Goal: Task Accomplishment & Management: Manage account settings

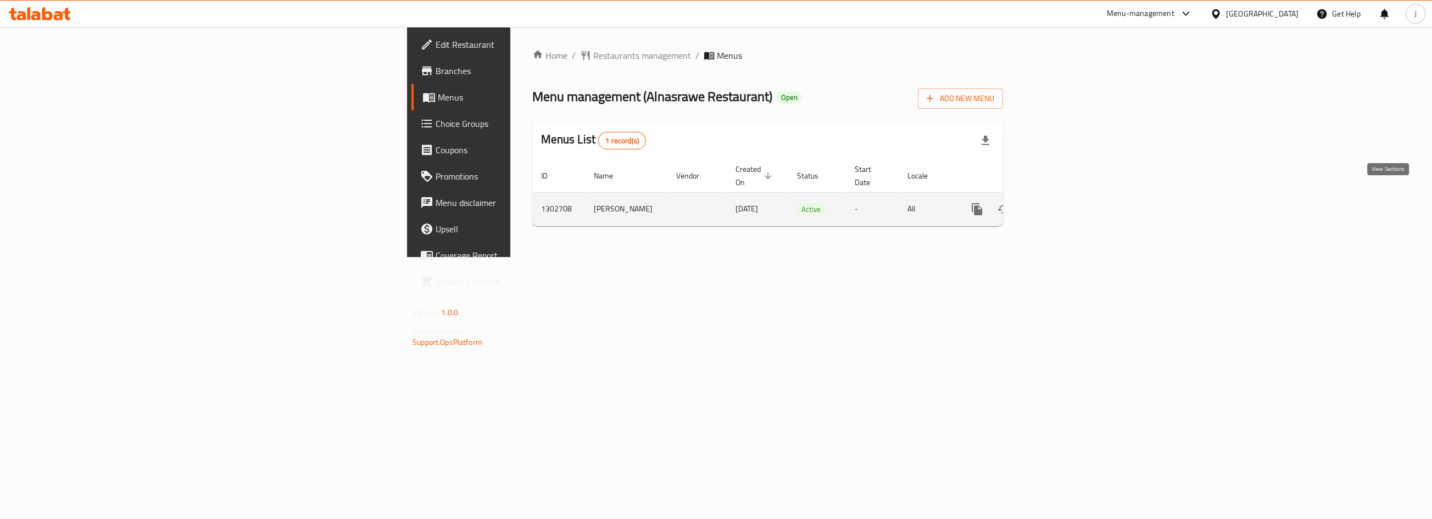
click at [1063, 203] on icon "enhanced table" at bounding box center [1055, 209] width 13 height 13
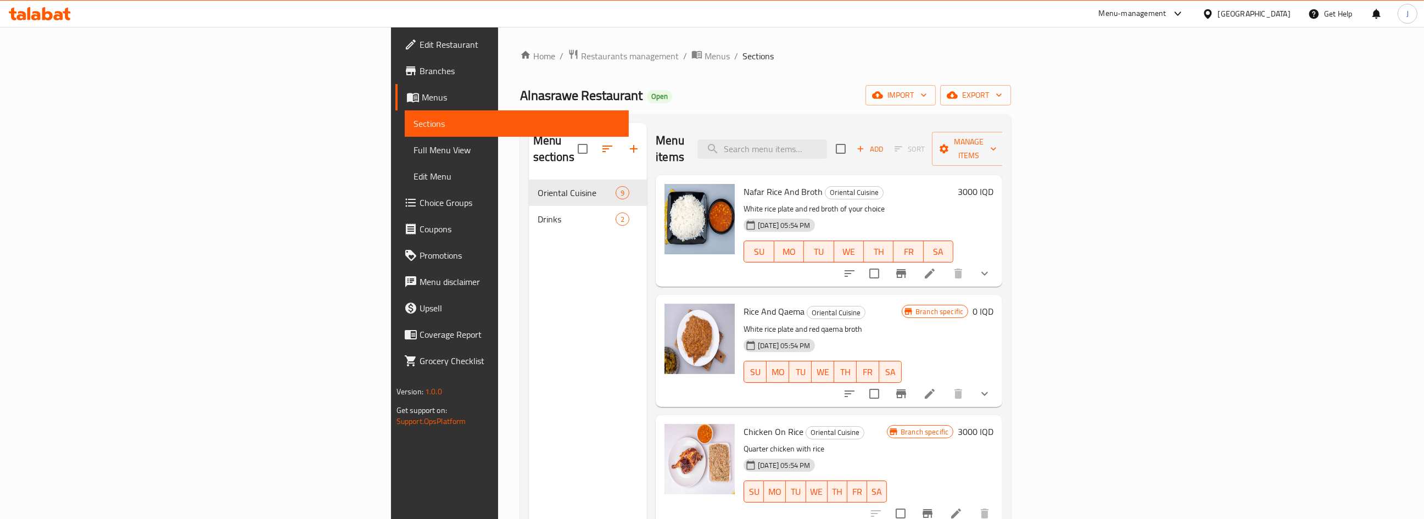
click at [945, 264] on li at bounding box center [929, 274] width 31 height 20
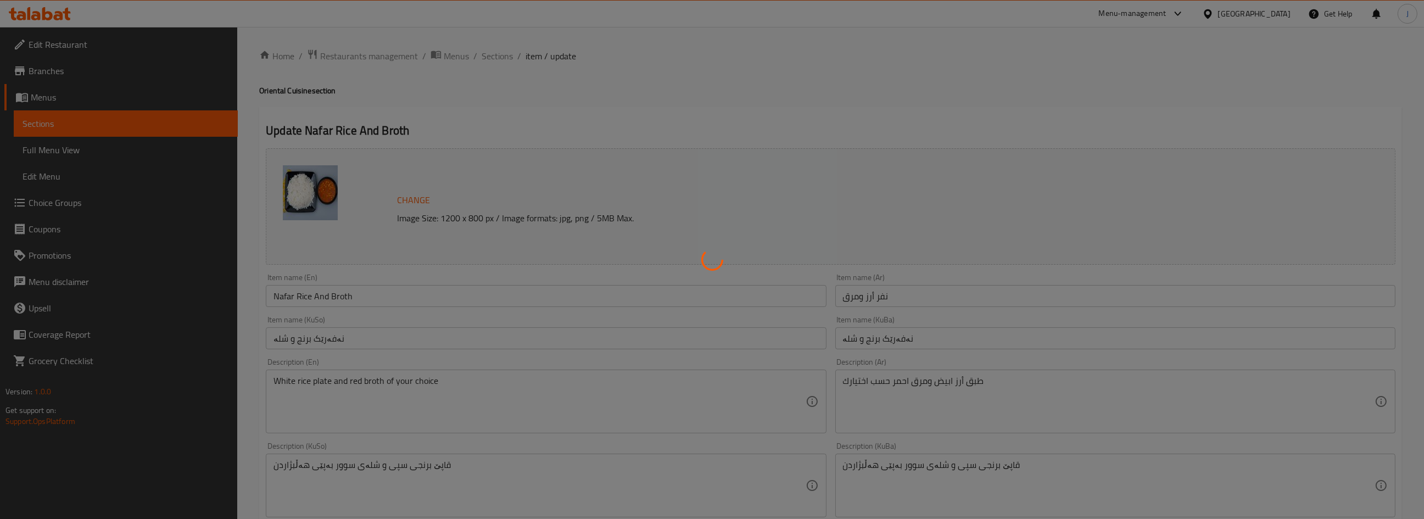
type input "إختيارك من:"
type input "هەڵبژاردنت لە:"
type input "1"
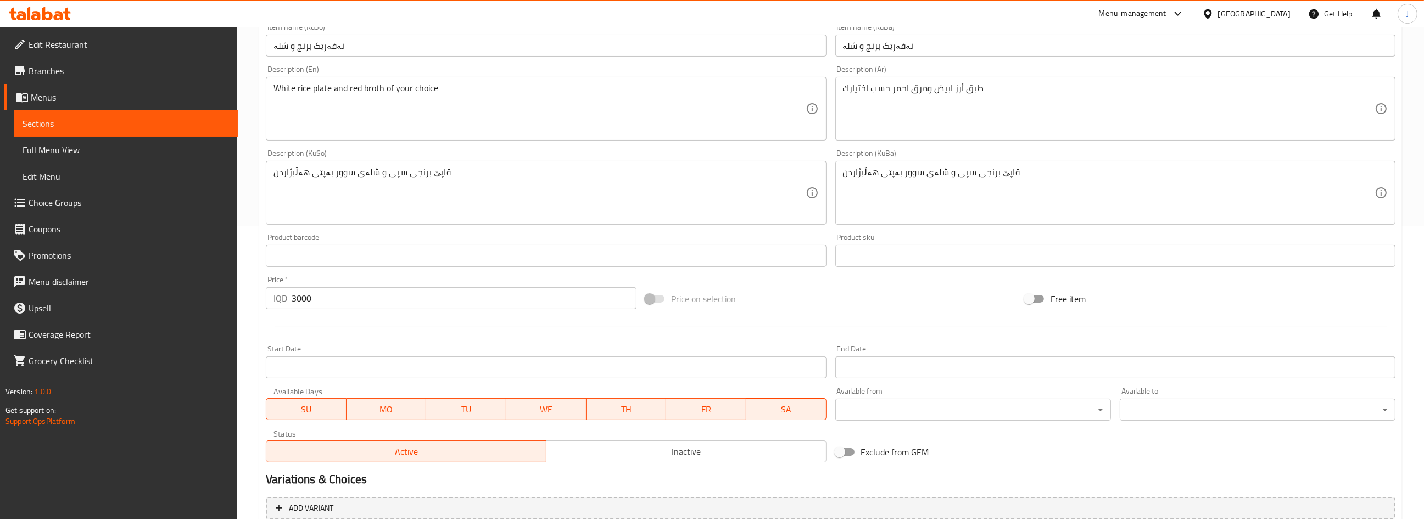
scroll to position [299, 0]
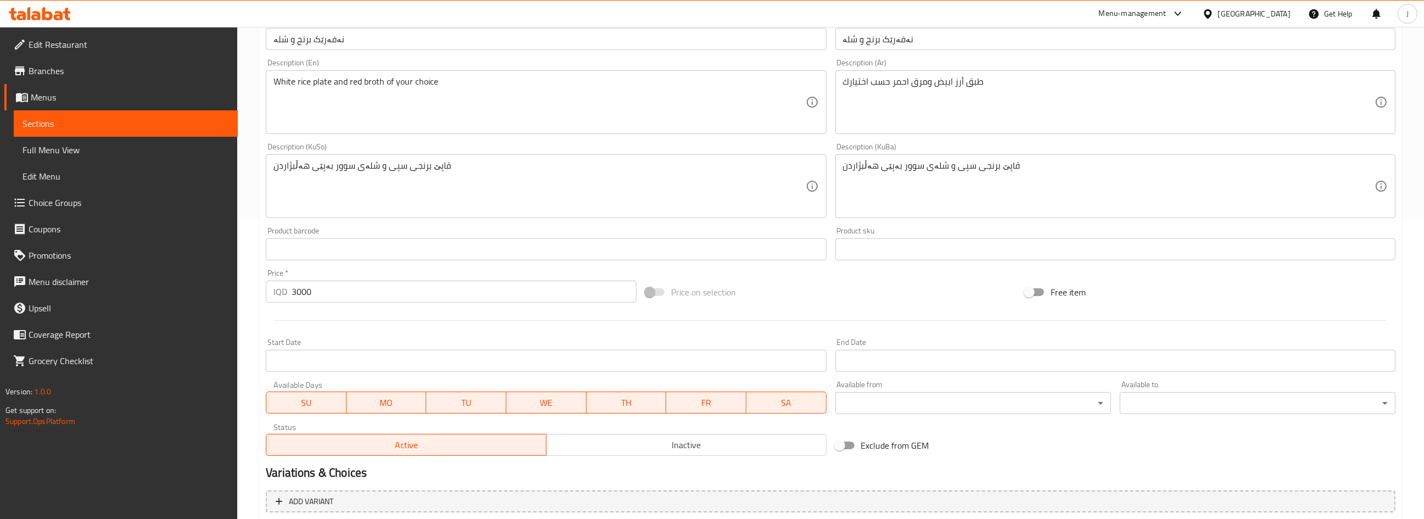
click at [319, 295] on input "3000" at bounding box center [464, 292] width 345 height 22
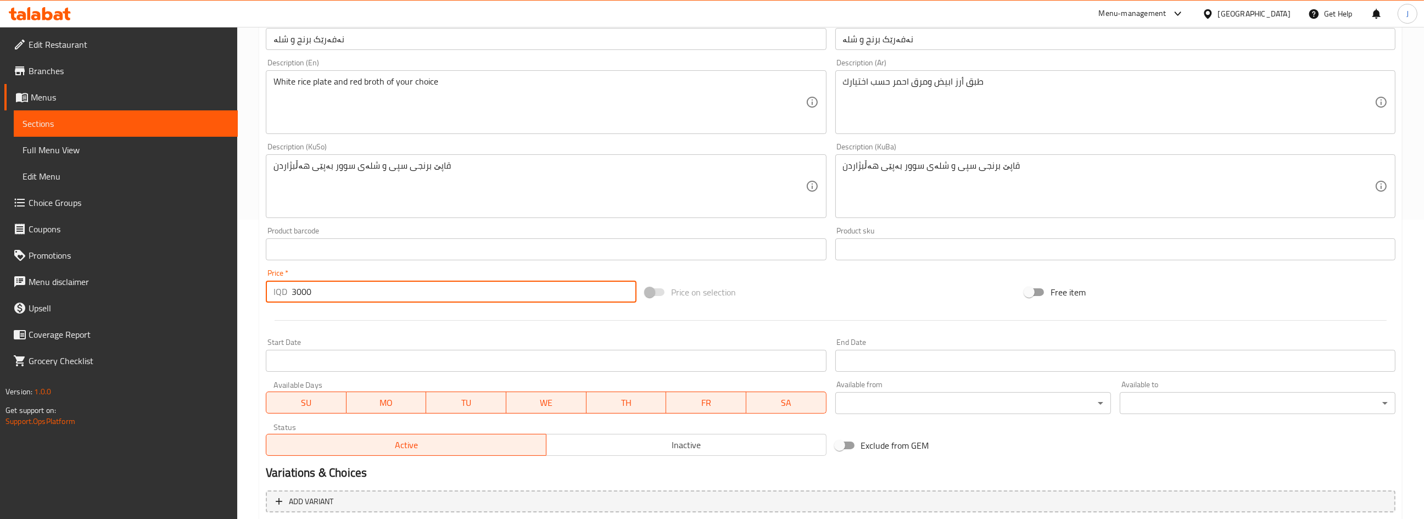
click at [319, 295] on input "3000" at bounding box center [464, 292] width 345 height 22
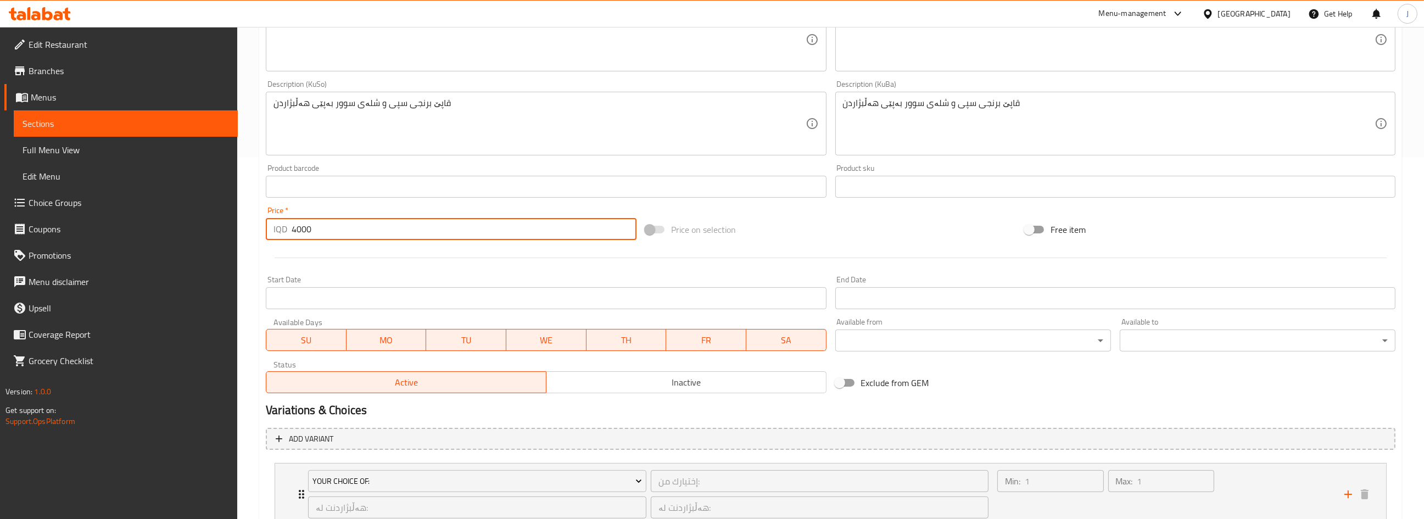
scroll to position [443, 0]
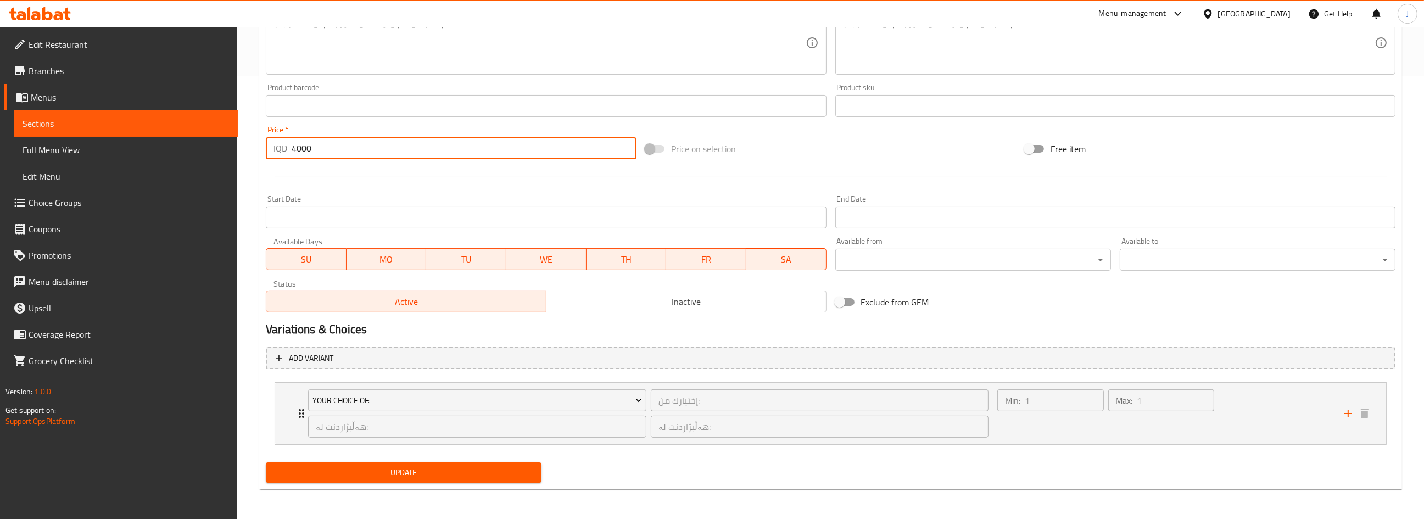
type input "4000"
click at [407, 471] on span "Update" at bounding box center [404, 473] width 258 height 14
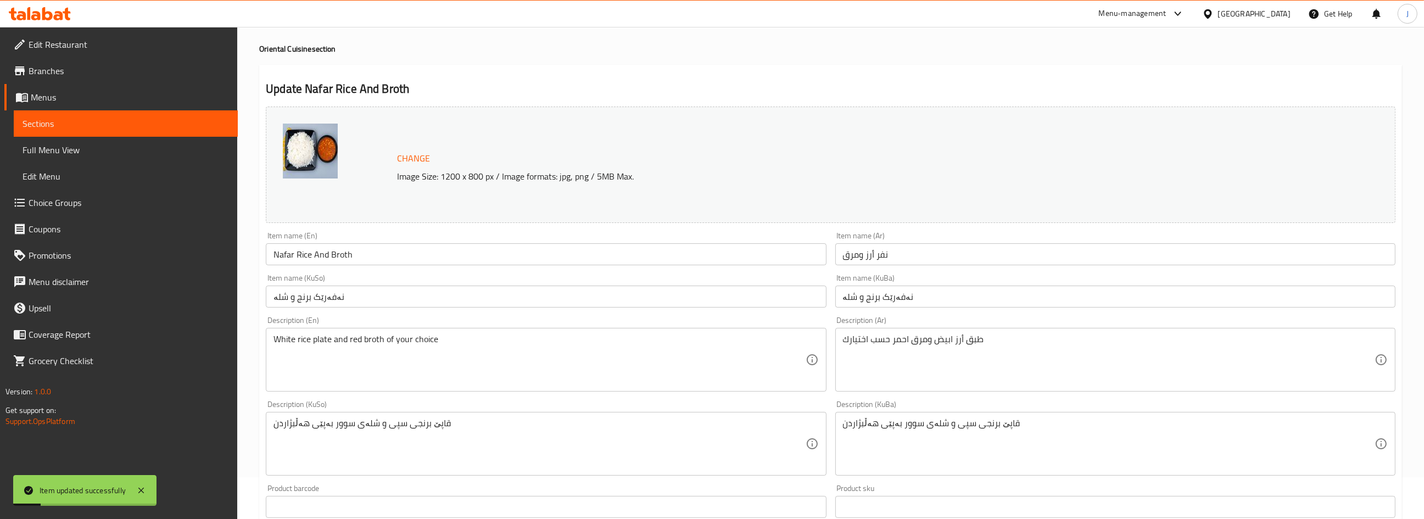
scroll to position [0, 0]
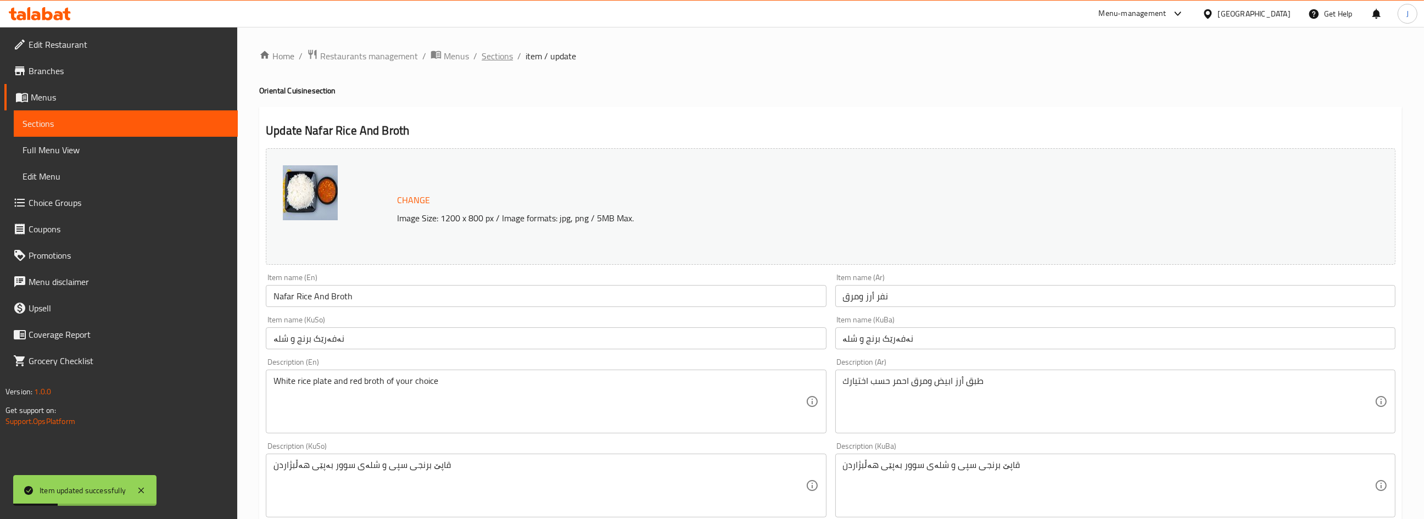
click at [501, 58] on span "Sections" at bounding box center [497, 55] width 31 height 13
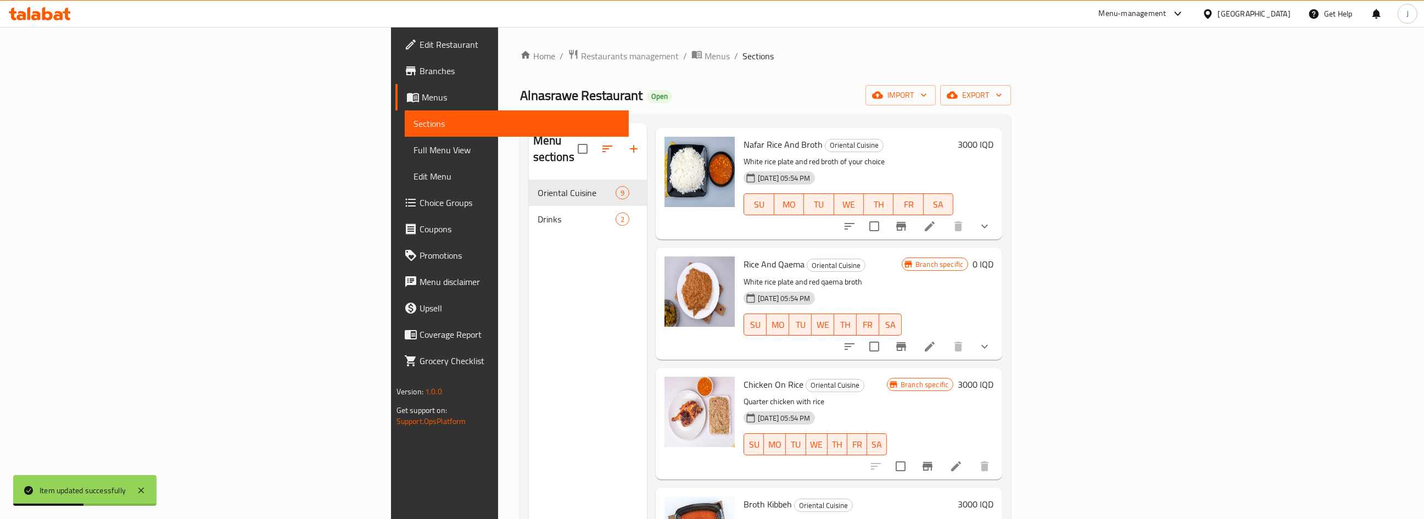
scroll to position [99, 0]
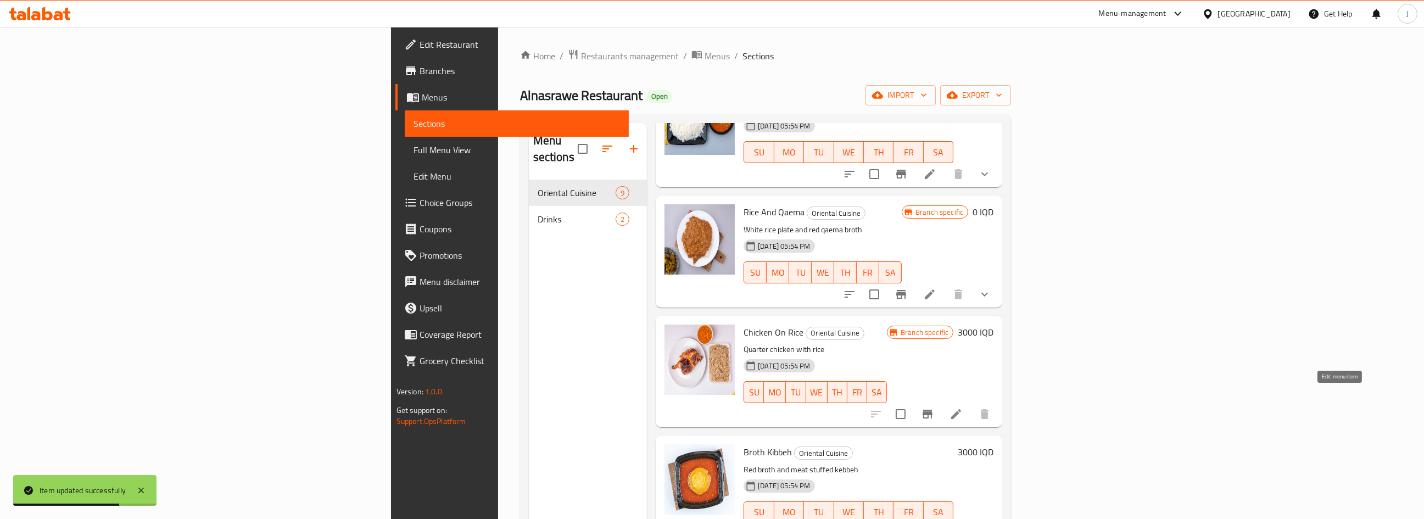
click at [963, 407] on icon at bounding box center [956, 413] width 13 height 13
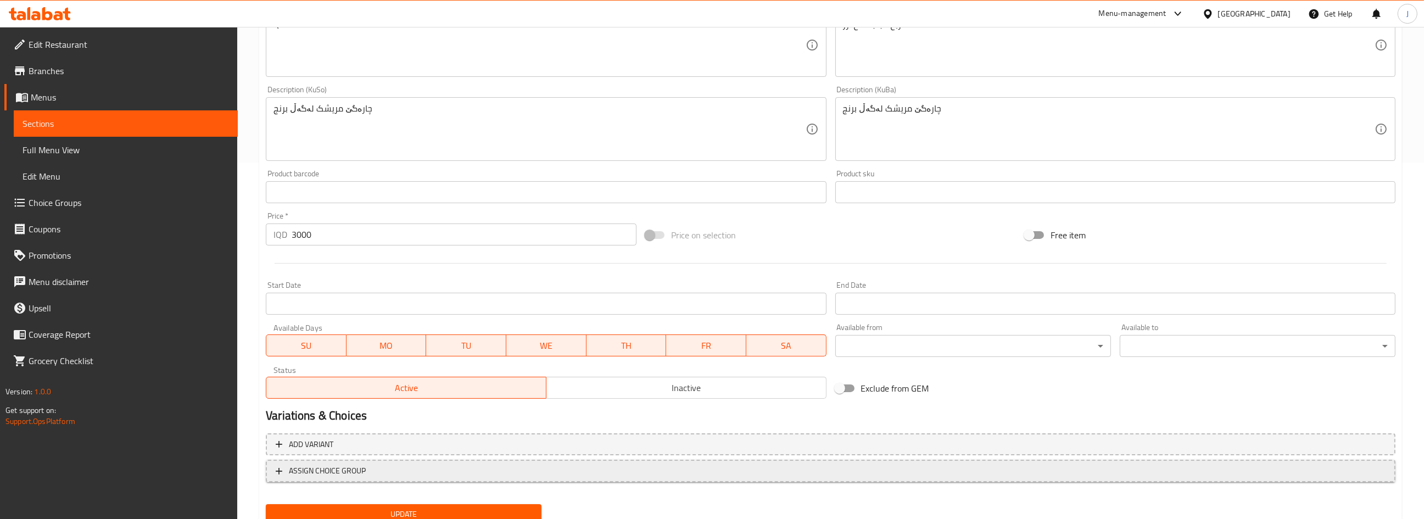
scroll to position [398, 0]
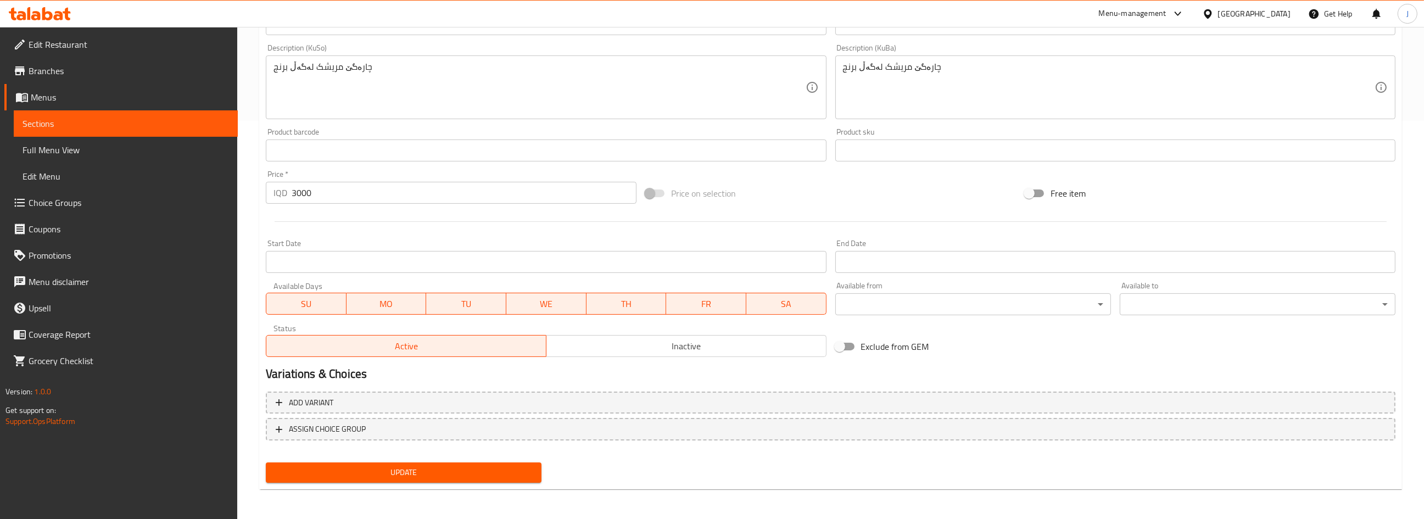
click at [318, 199] on input "3000" at bounding box center [464, 193] width 345 height 22
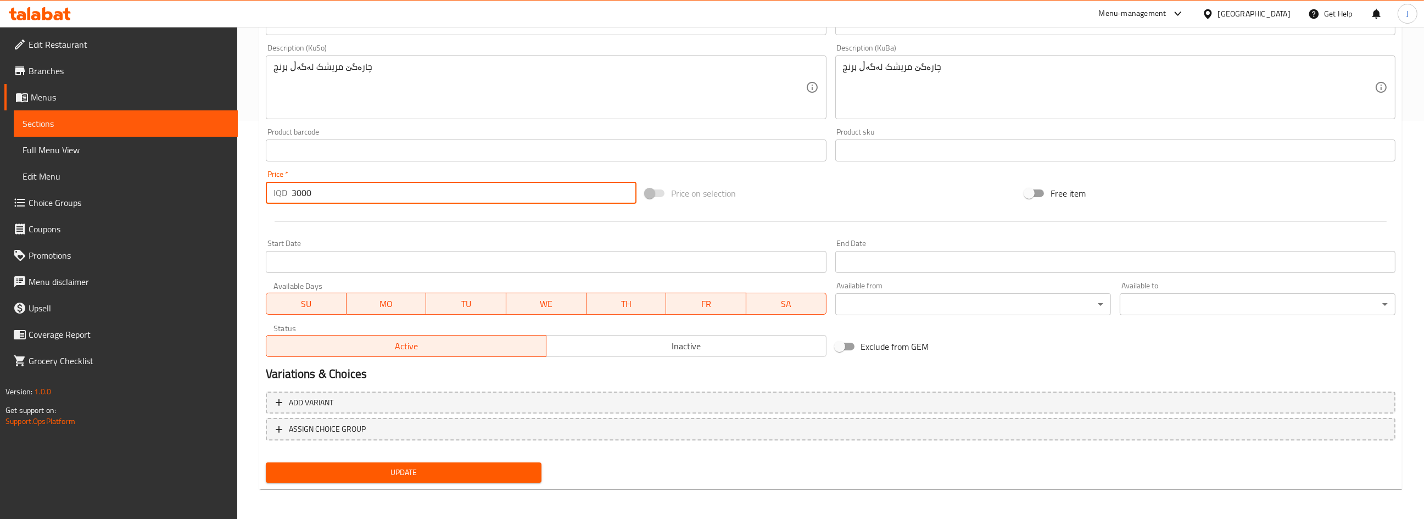
click at [317, 198] on input "3000" at bounding box center [464, 193] width 345 height 22
click at [298, 190] on input "3000" at bounding box center [464, 193] width 345 height 22
type input "4000"
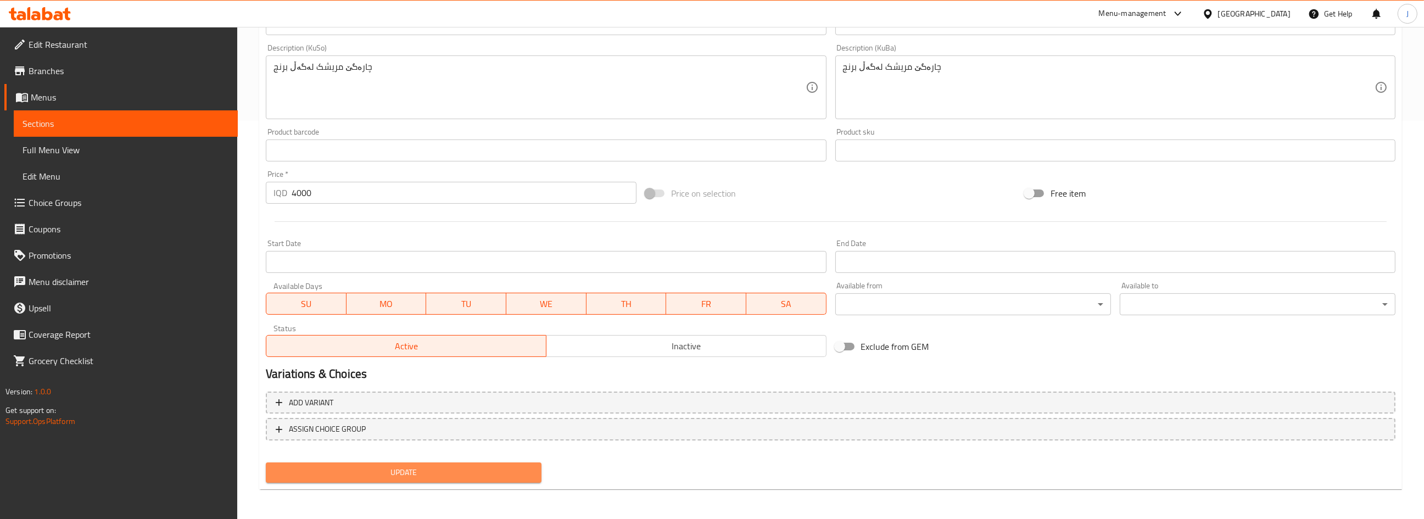
click at [394, 466] on span "Update" at bounding box center [404, 473] width 258 height 14
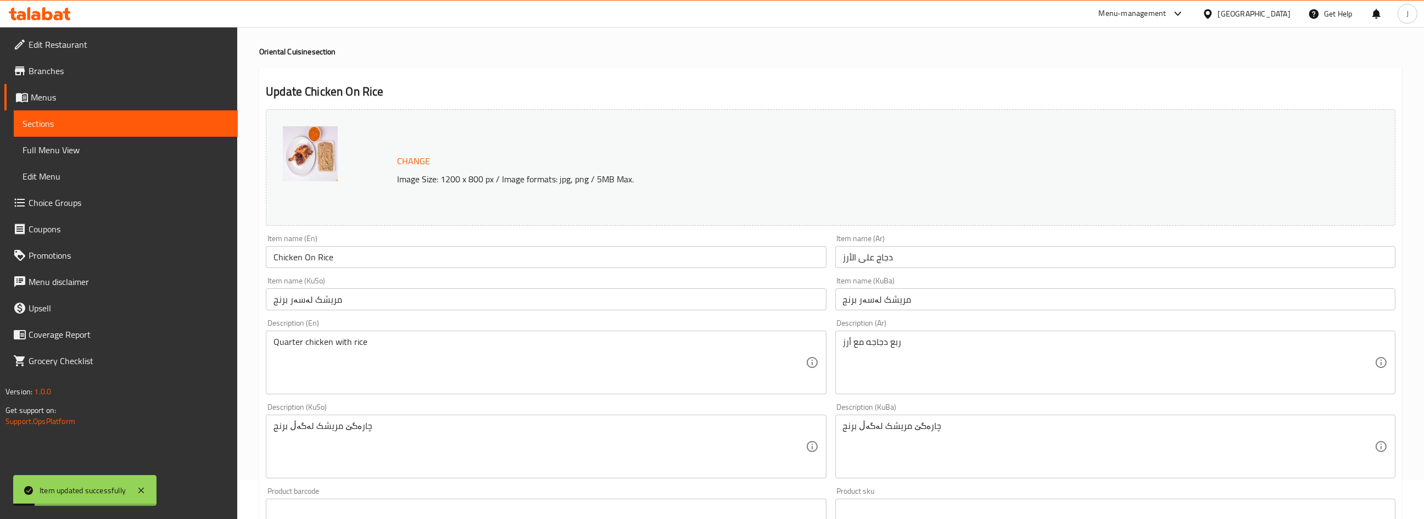
scroll to position [0, 0]
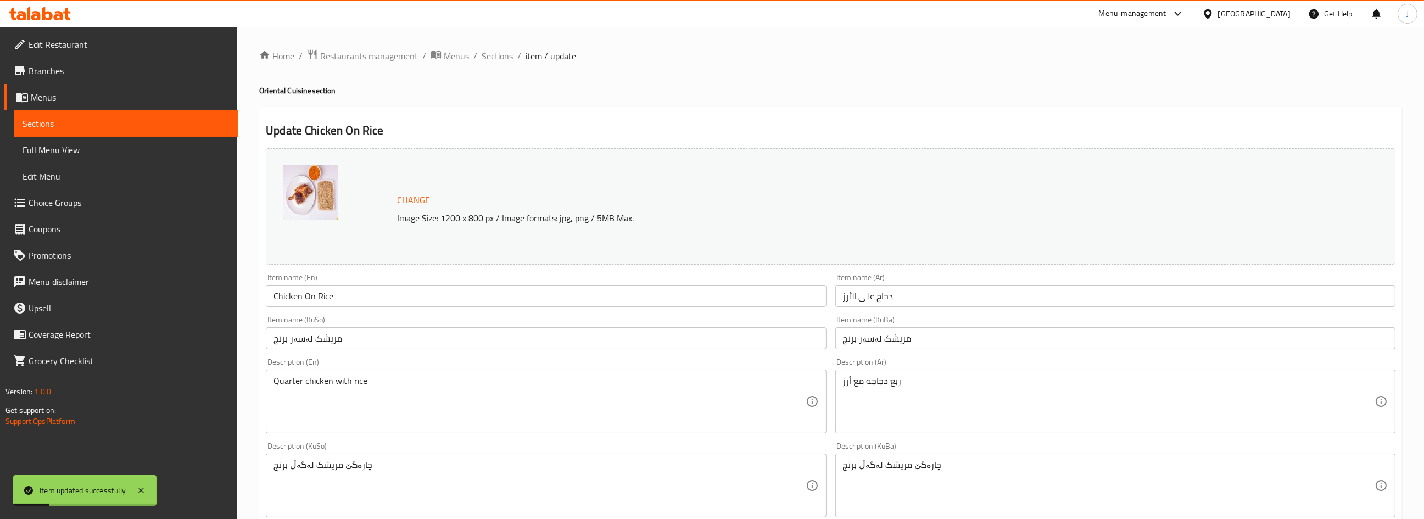
click at [495, 57] on span "Sections" at bounding box center [497, 55] width 31 height 13
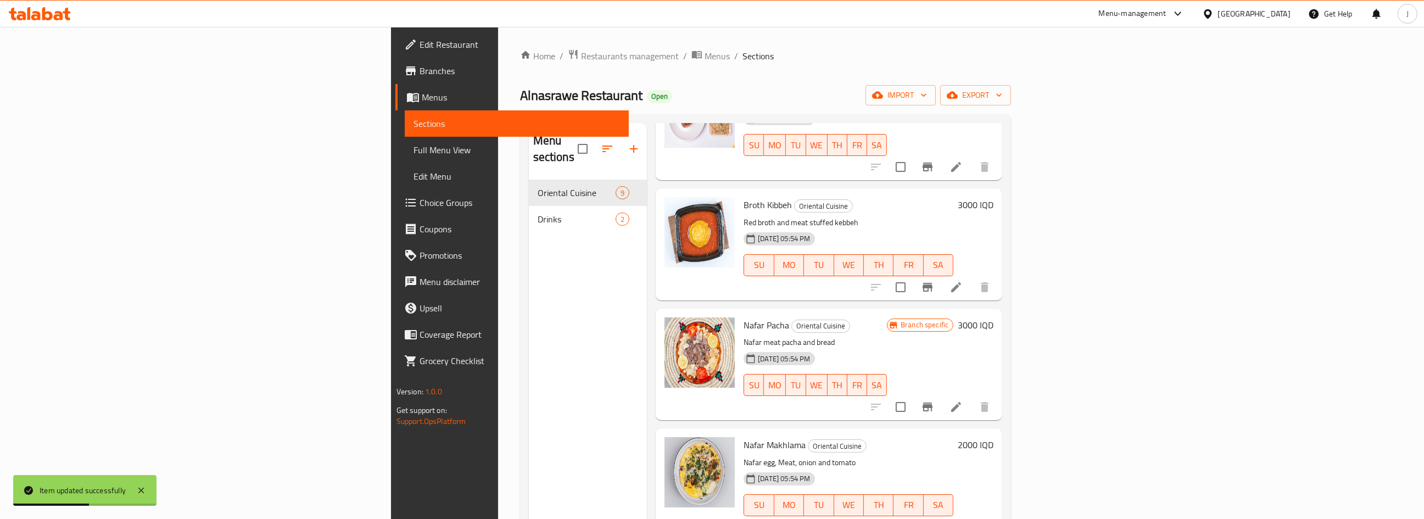
scroll to position [349, 0]
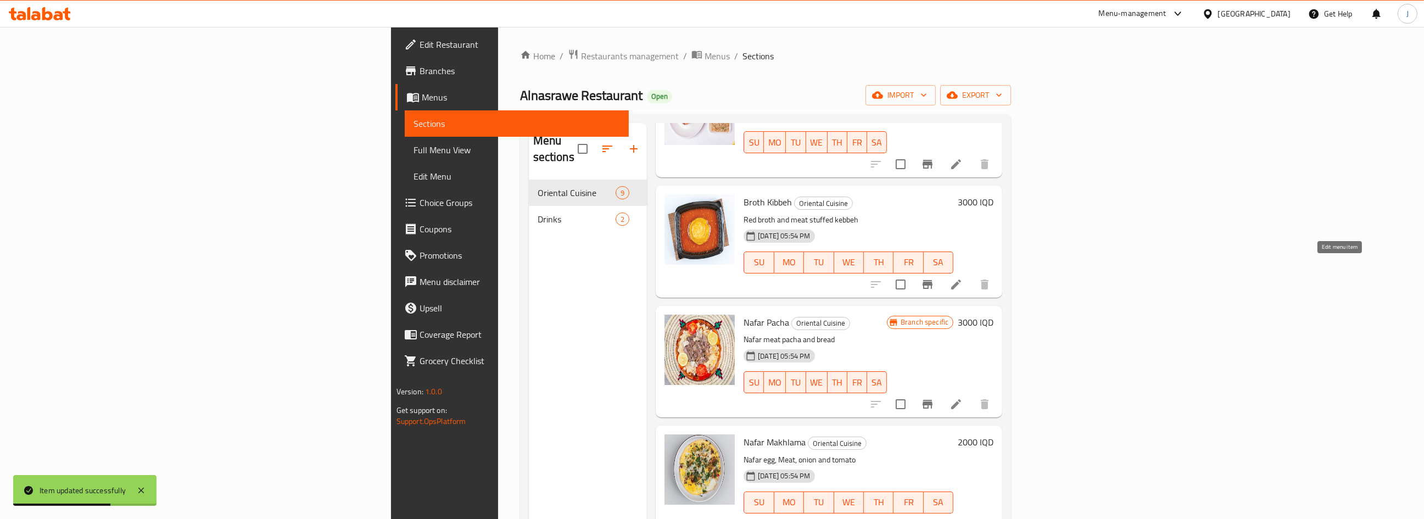
click at [963, 278] on icon at bounding box center [956, 284] width 13 height 13
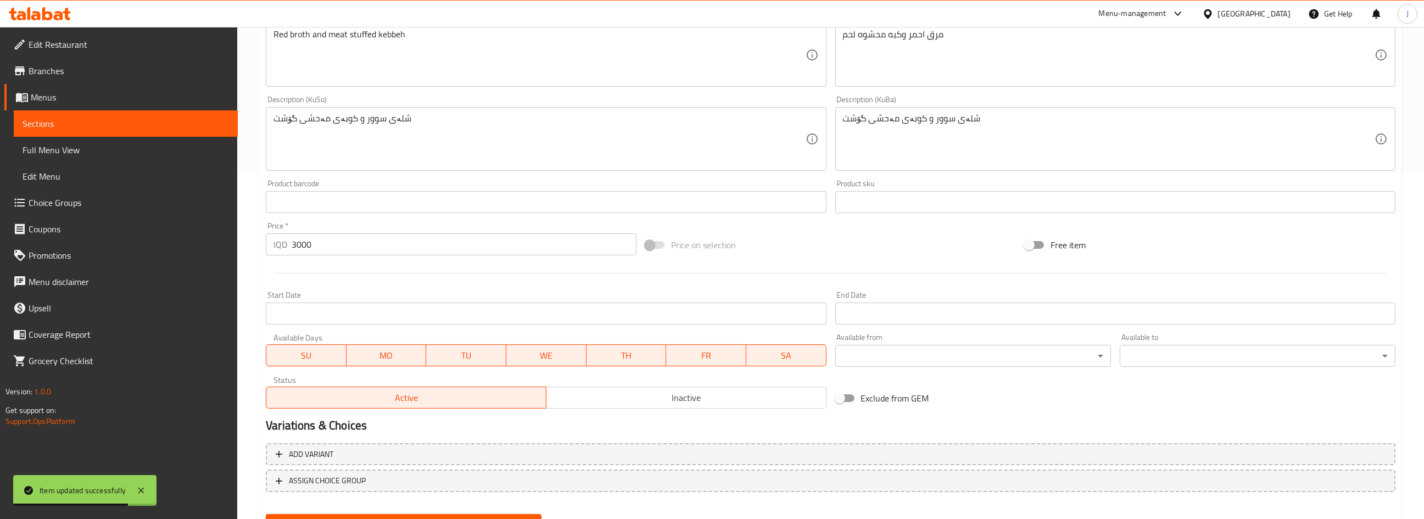
scroll to position [349, 0]
click at [303, 230] on div "Price   * IQD 3000 Price *" at bounding box center [451, 236] width 371 height 34
click at [304, 242] on input "3000" at bounding box center [464, 242] width 345 height 22
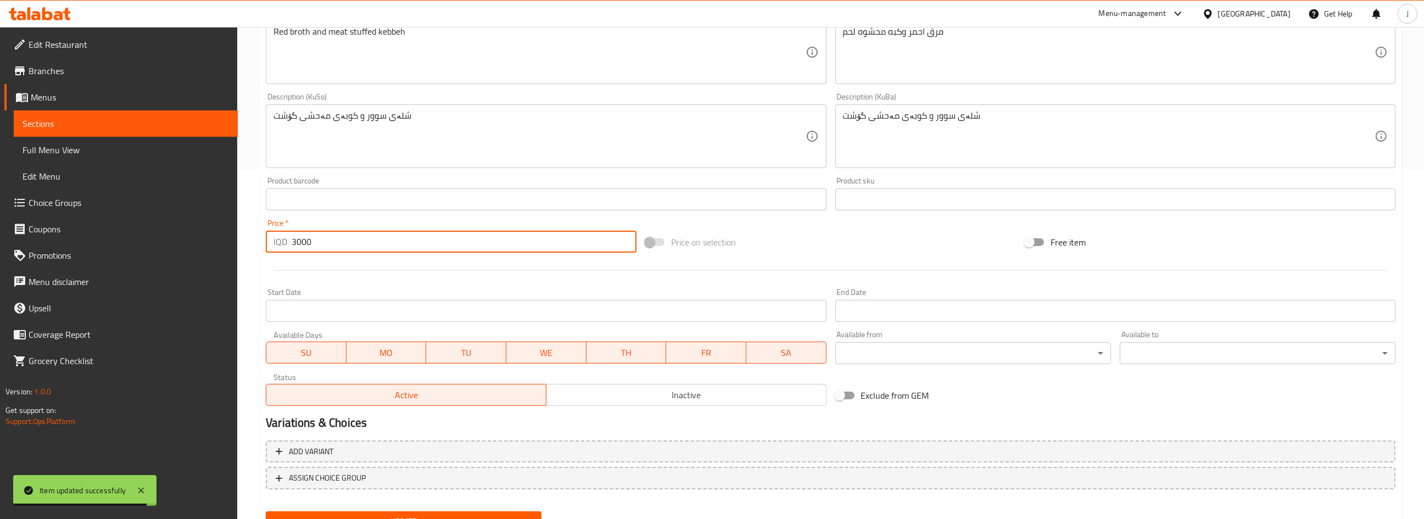
click at [304, 242] on input "3000" at bounding box center [464, 242] width 345 height 22
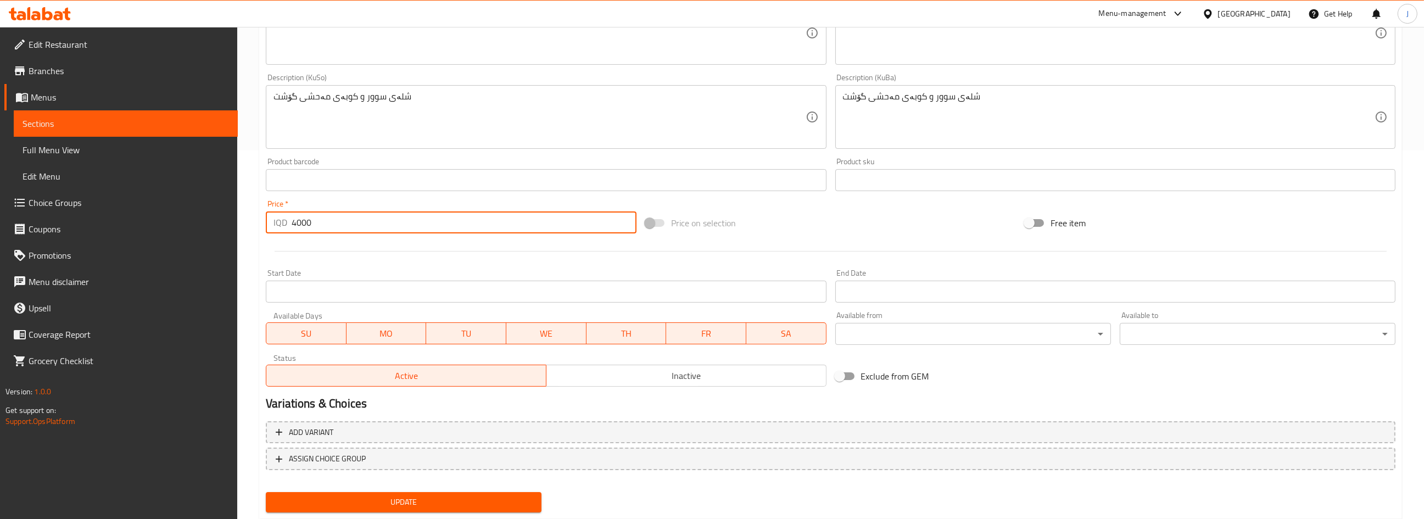
scroll to position [398, 0]
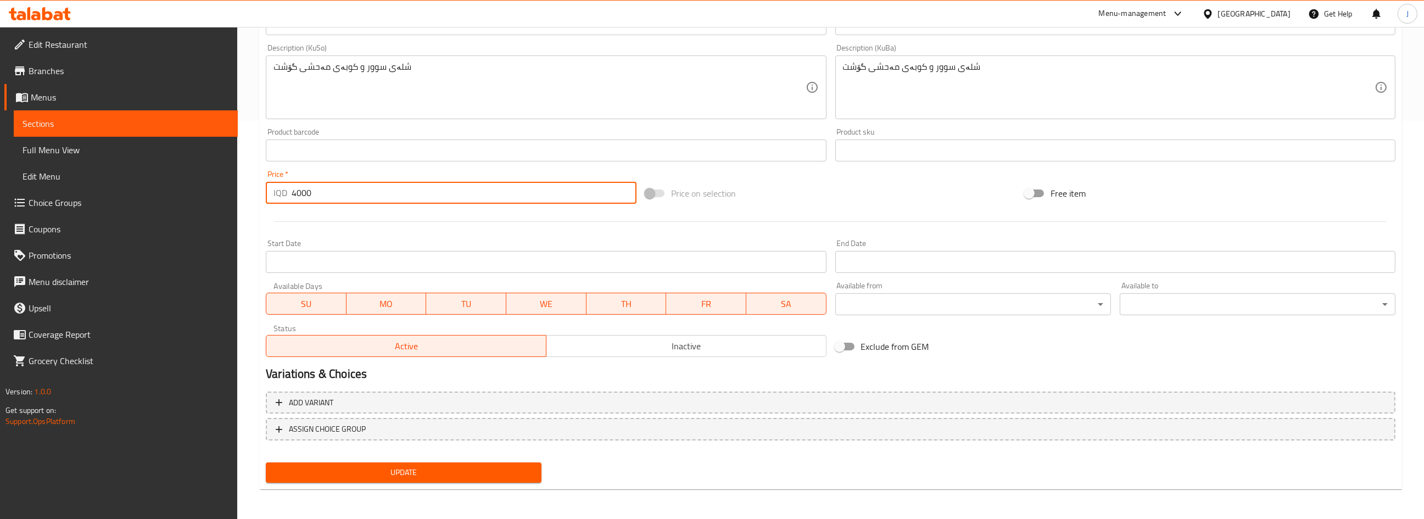
type input "4000"
click at [406, 468] on span "Update" at bounding box center [404, 473] width 258 height 14
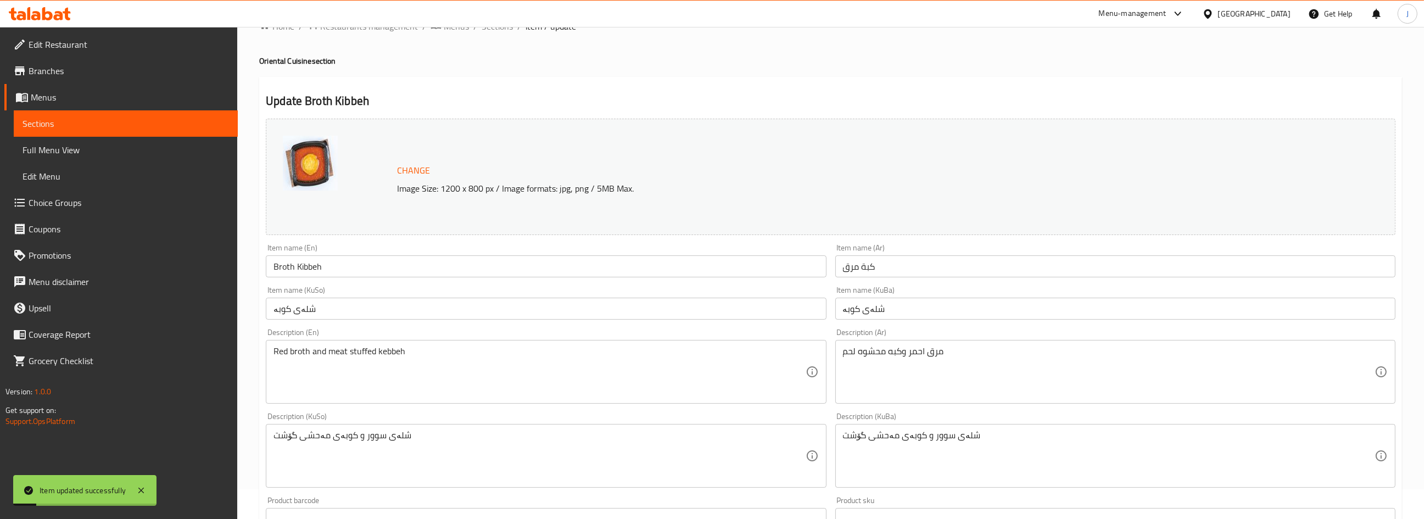
scroll to position [0, 0]
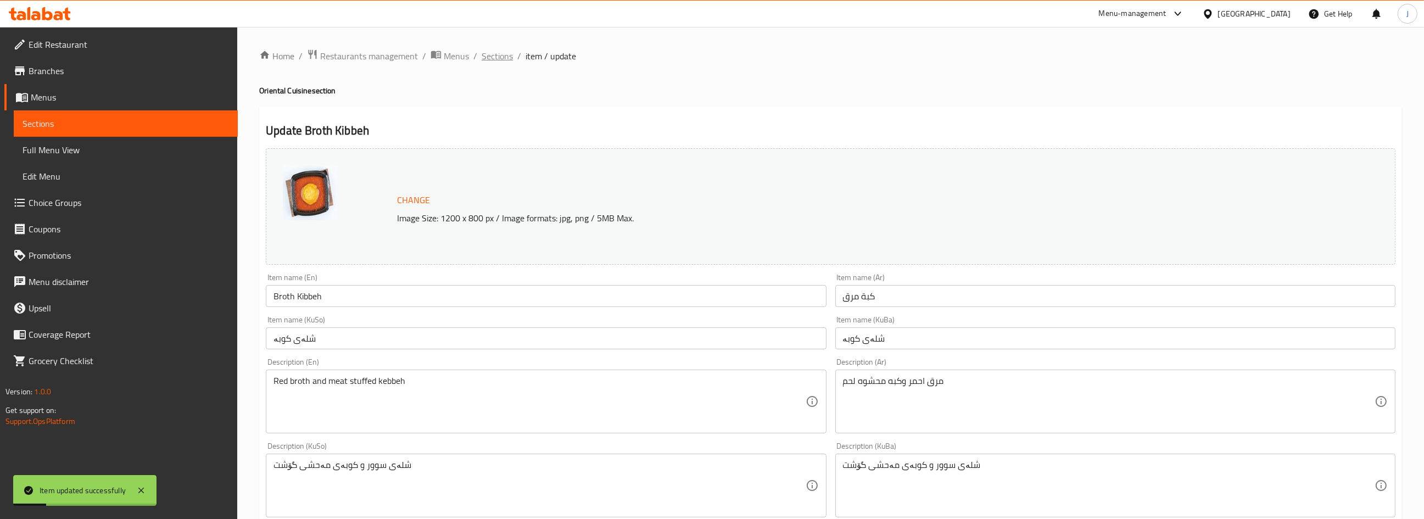
click at [494, 60] on span "Sections" at bounding box center [497, 55] width 31 height 13
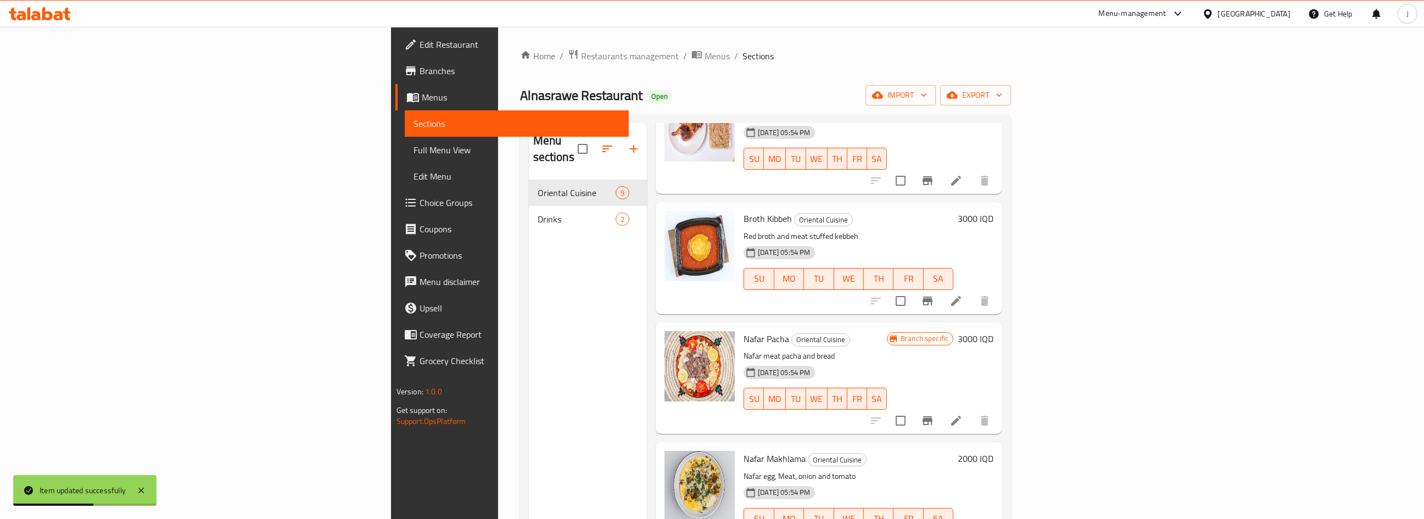
scroll to position [349, 0]
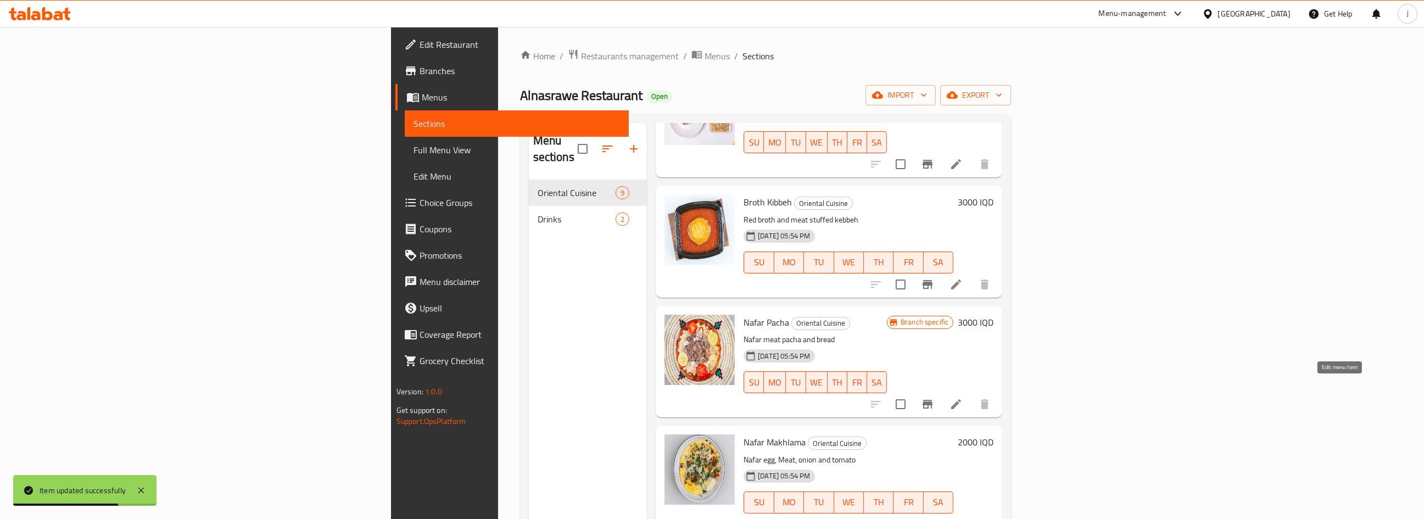
click at [963, 398] on icon at bounding box center [956, 404] width 13 height 13
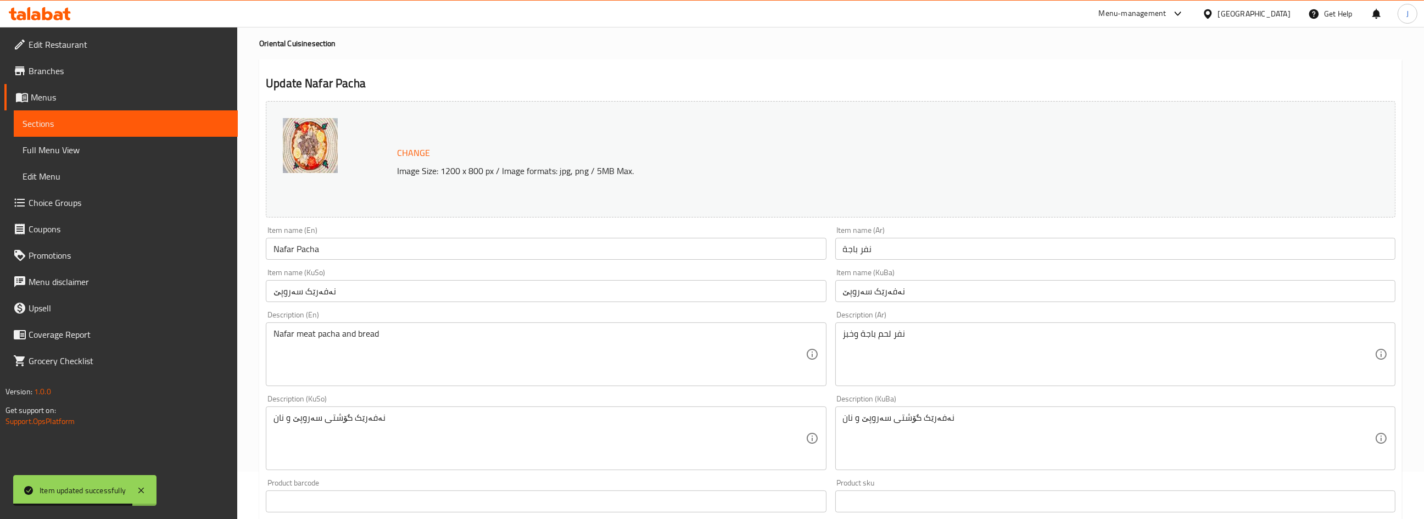
scroll to position [398, 0]
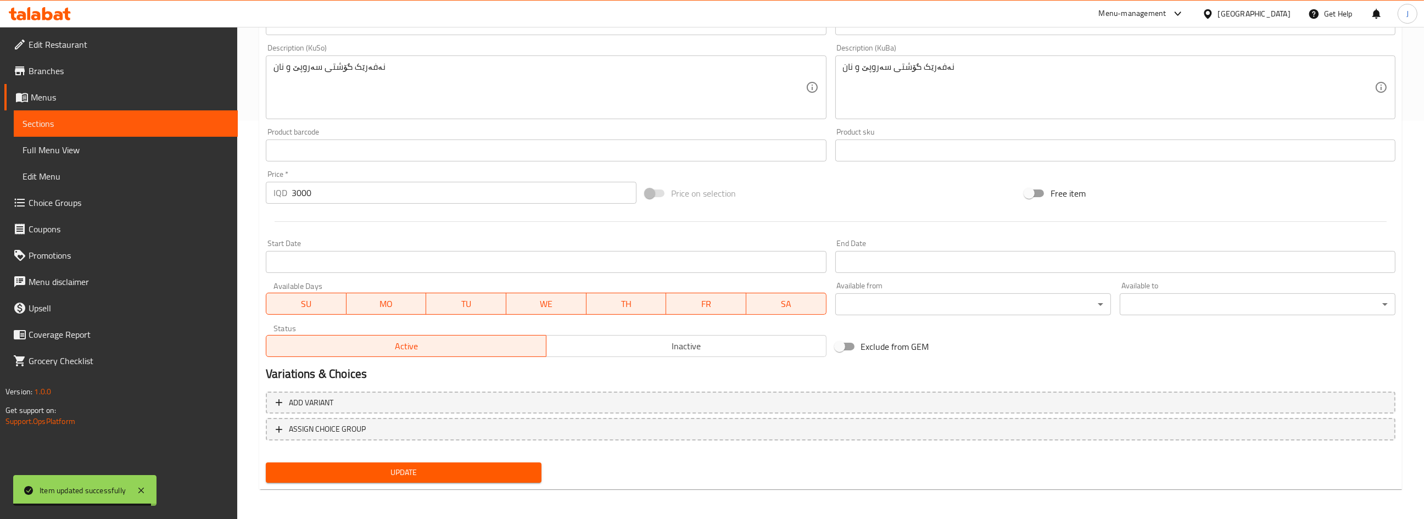
click at [312, 200] on input "3000" at bounding box center [464, 193] width 345 height 22
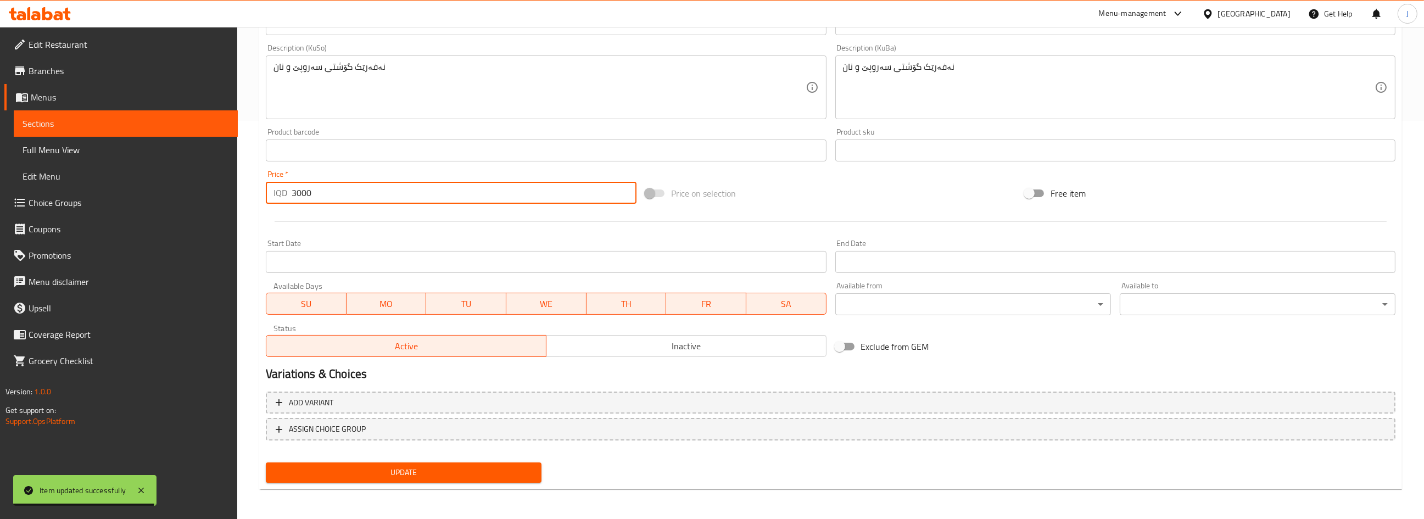
click at [312, 199] on input "3000" at bounding box center [464, 193] width 345 height 22
click at [312, 194] on input "3000" at bounding box center [464, 193] width 345 height 22
click at [297, 190] on input "3000" at bounding box center [464, 193] width 345 height 22
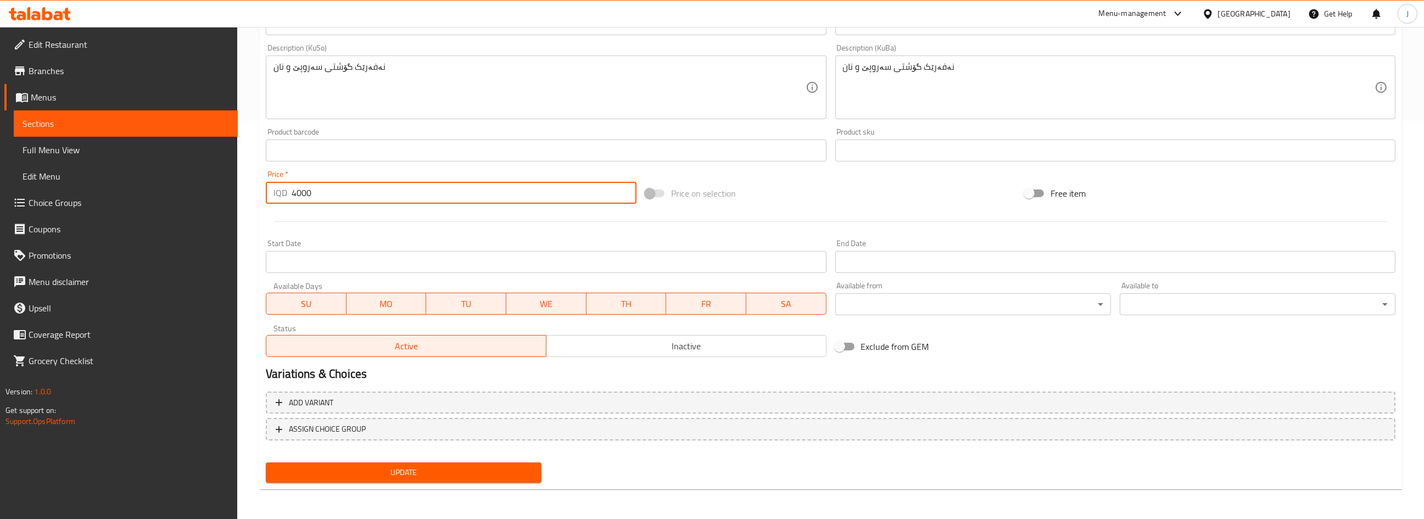
type input "4000"
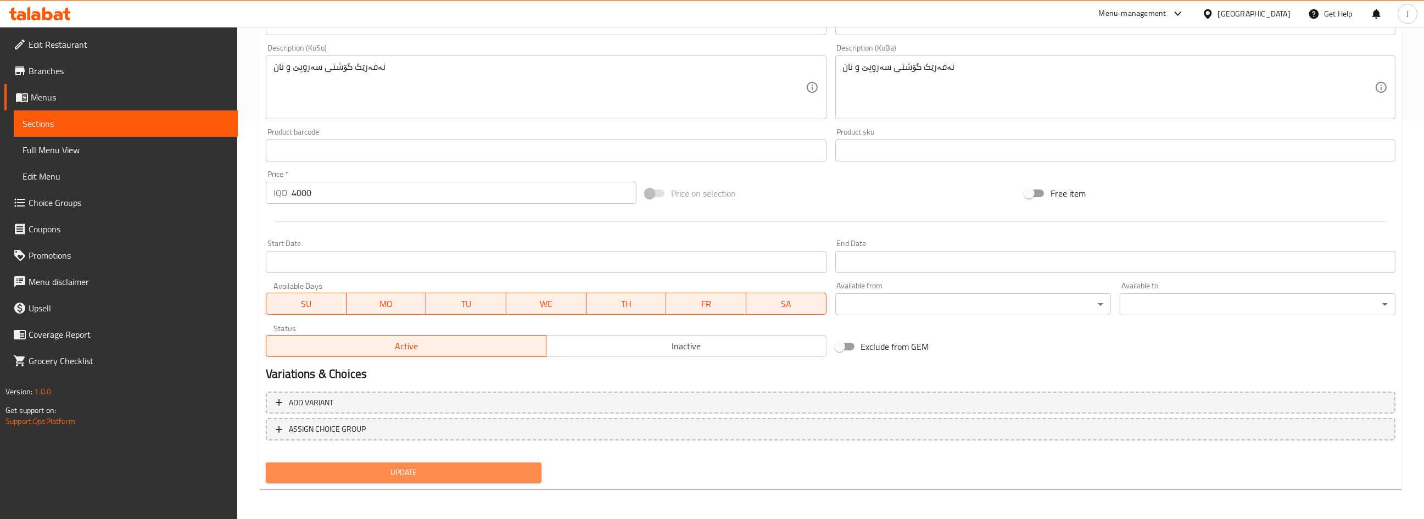
click at [399, 475] on span "Update" at bounding box center [404, 473] width 258 height 14
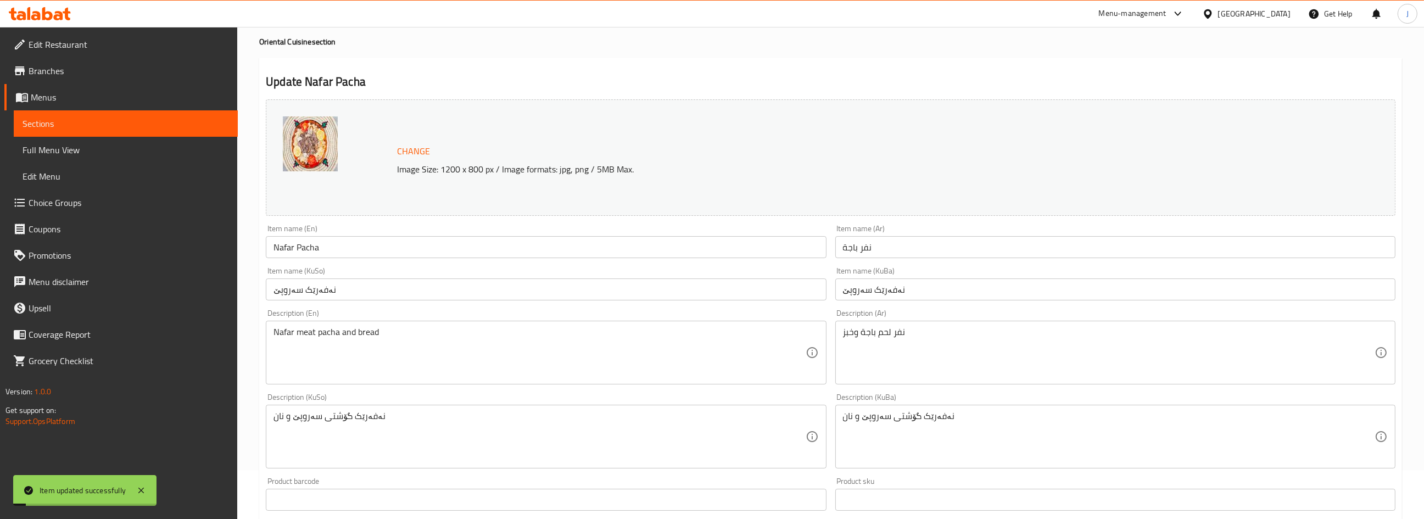
scroll to position [0, 0]
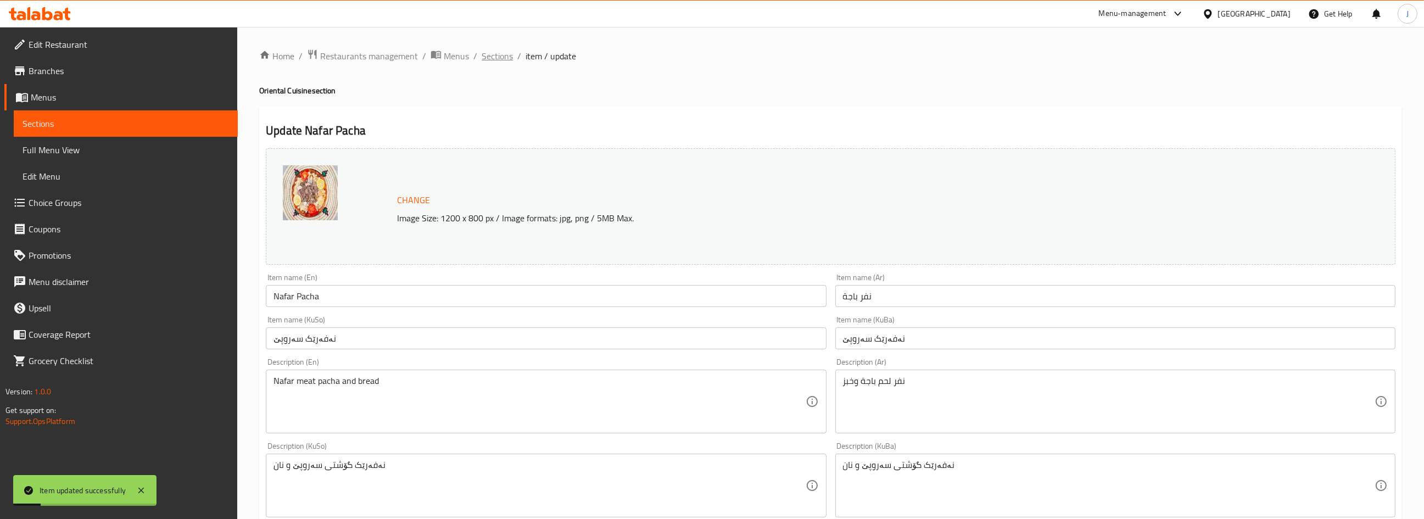
click at [494, 53] on span "Sections" at bounding box center [497, 55] width 31 height 13
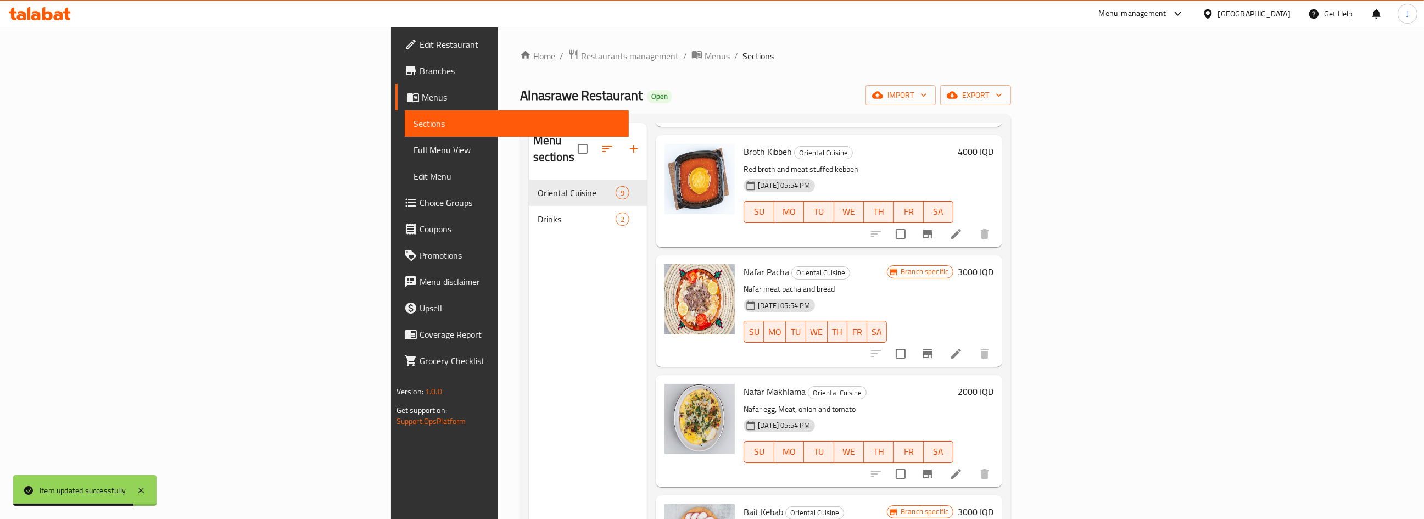
scroll to position [449, 0]
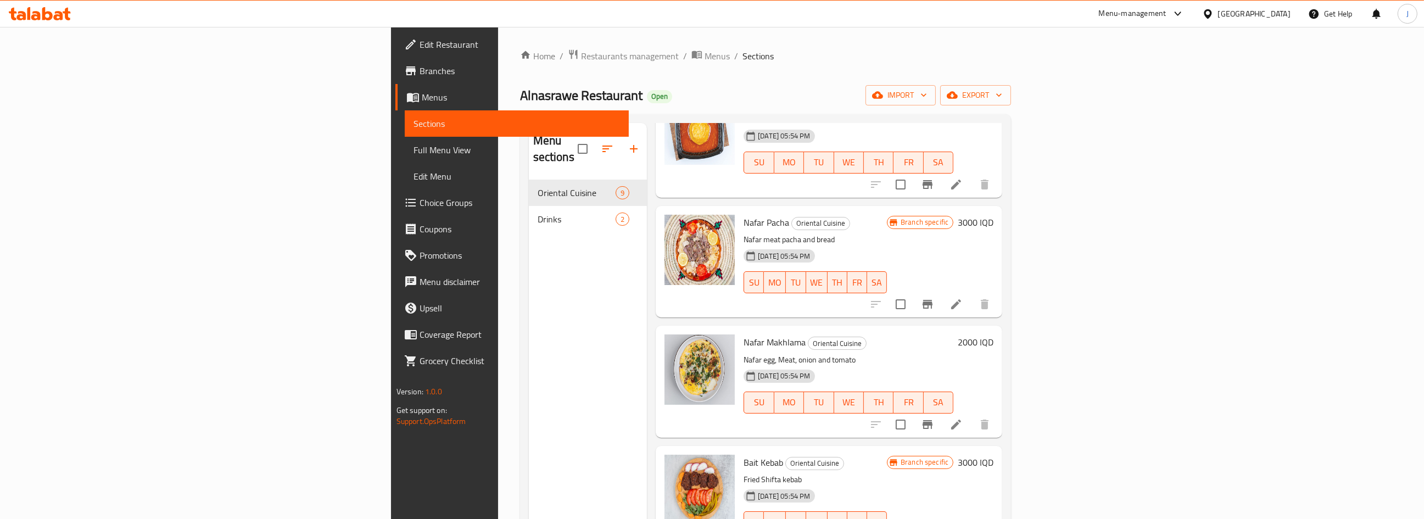
click at [963, 418] on icon at bounding box center [956, 424] width 13 height 13
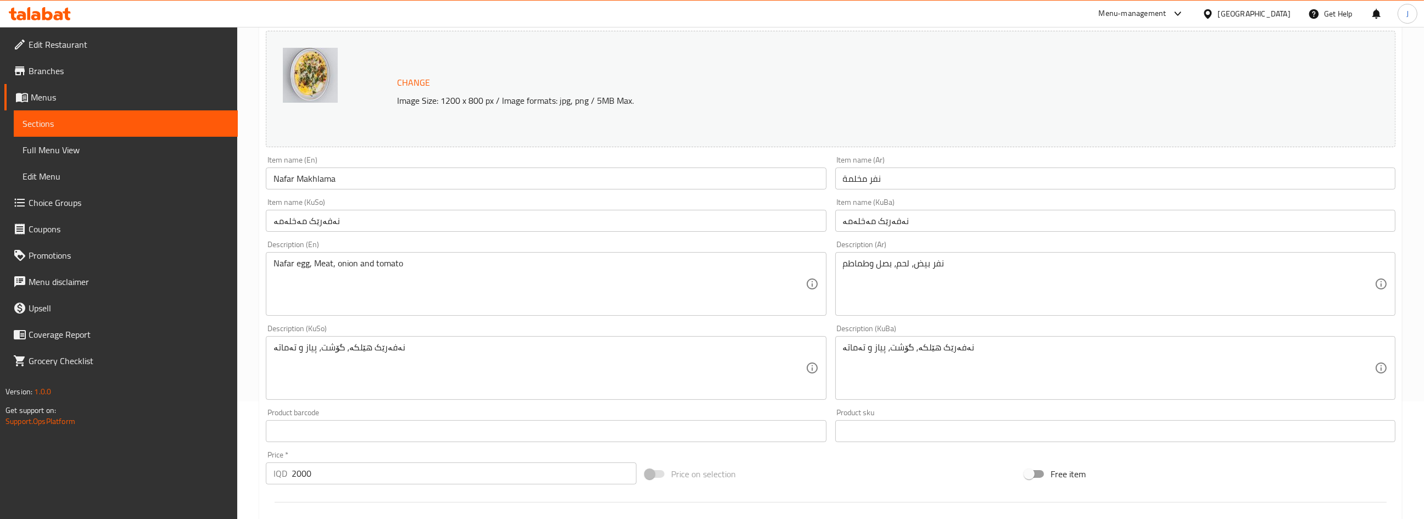
scroll to position [299, 0]
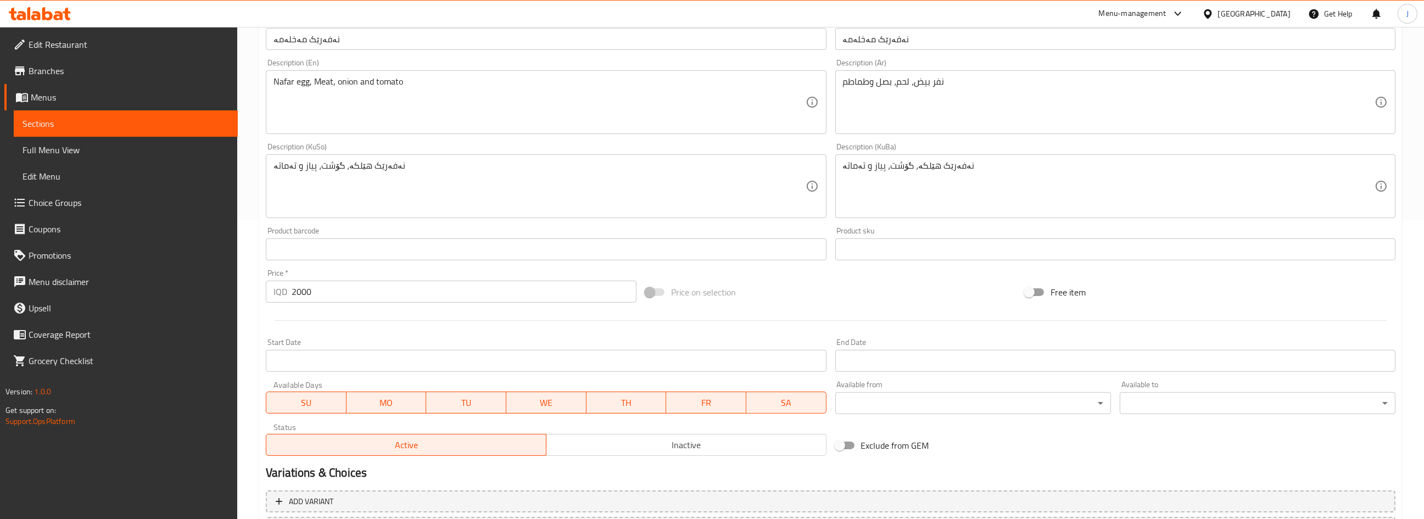
click at [309, 292] on input "2000" at bounding box center [464, 292] width 345 height 22
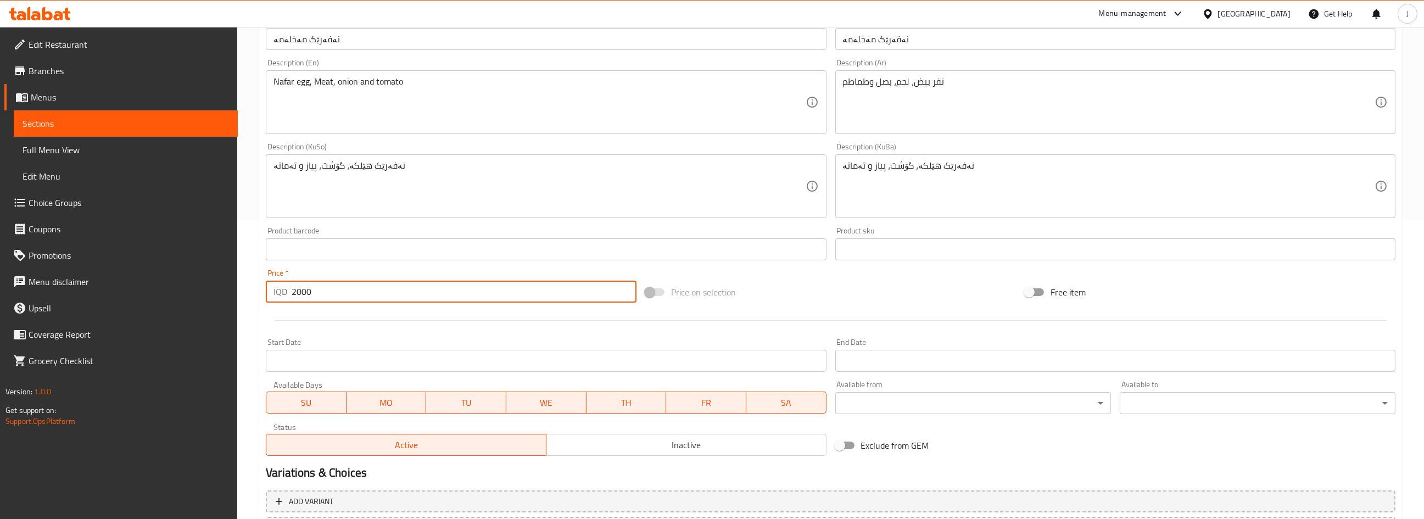
click at [309, 292] on input "2000" at bounding box center [464, 292] width 345 height 22
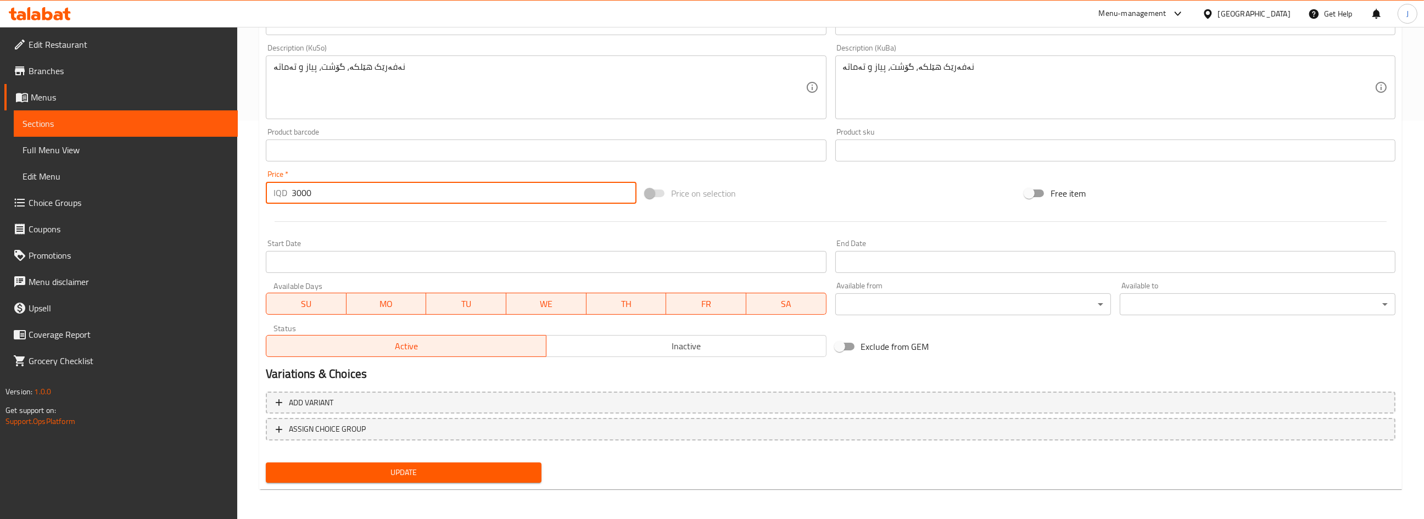
type input "3000"
click at [390, 477] on span "Update" at bounding box center [404, 473] width 258 height 14
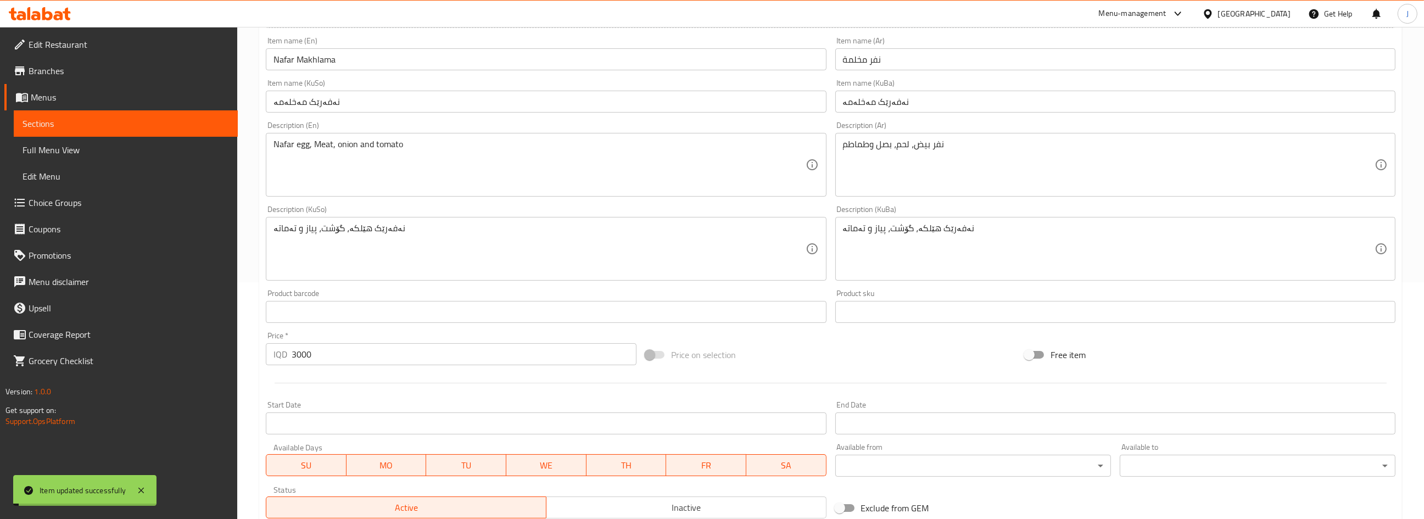
scroll to position [0, 0]
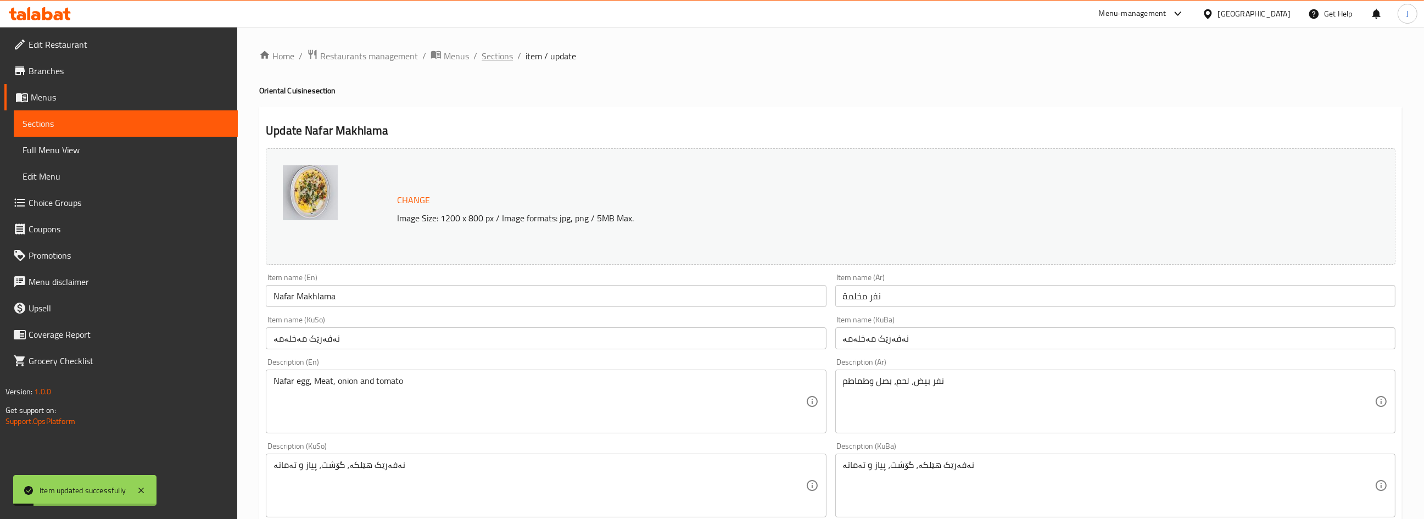
click at [493, 57] on span "Sections" at bounding box center [497, 55] width 31 height 13
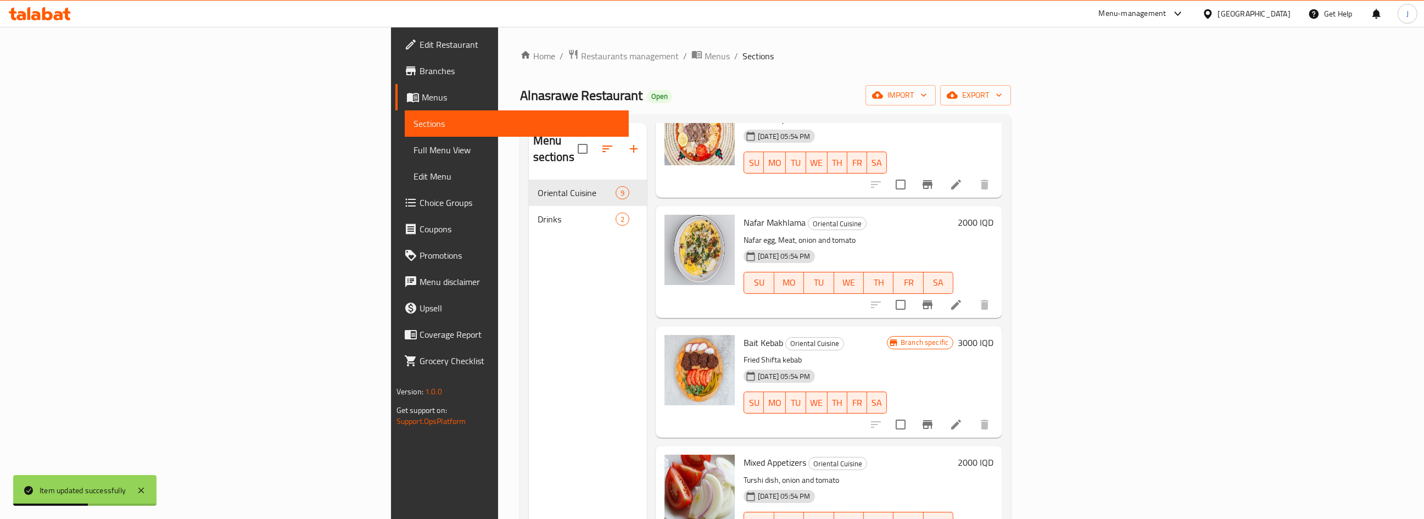
scroll to position [588, 0]
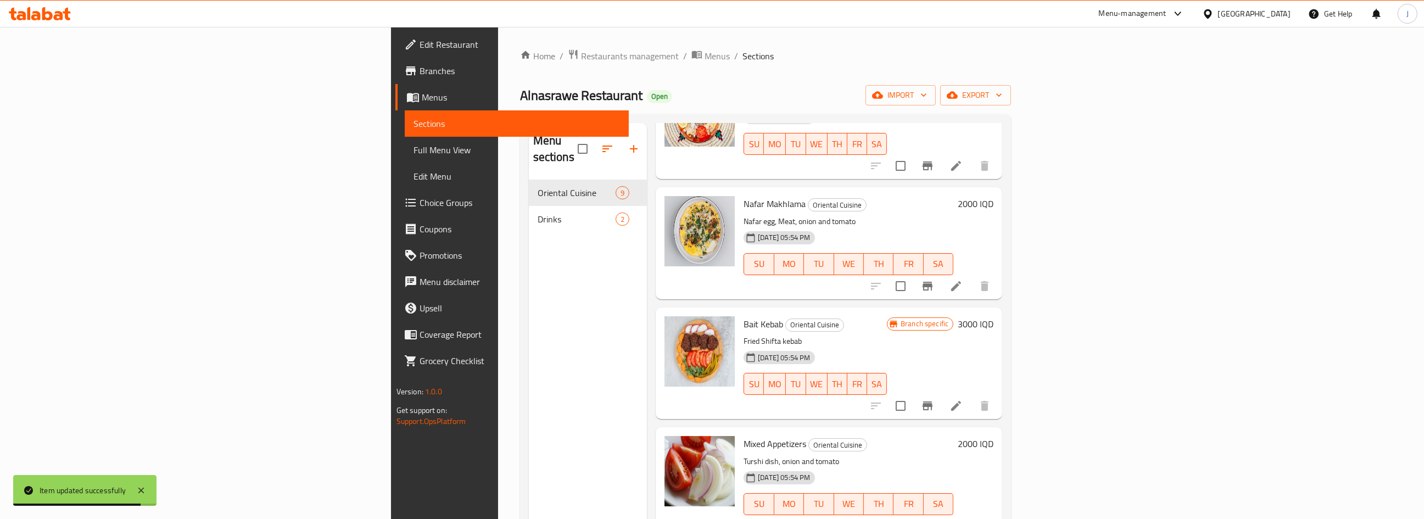
click at [972, 396] on li at bounding box center [956, 406] width 31 height 20
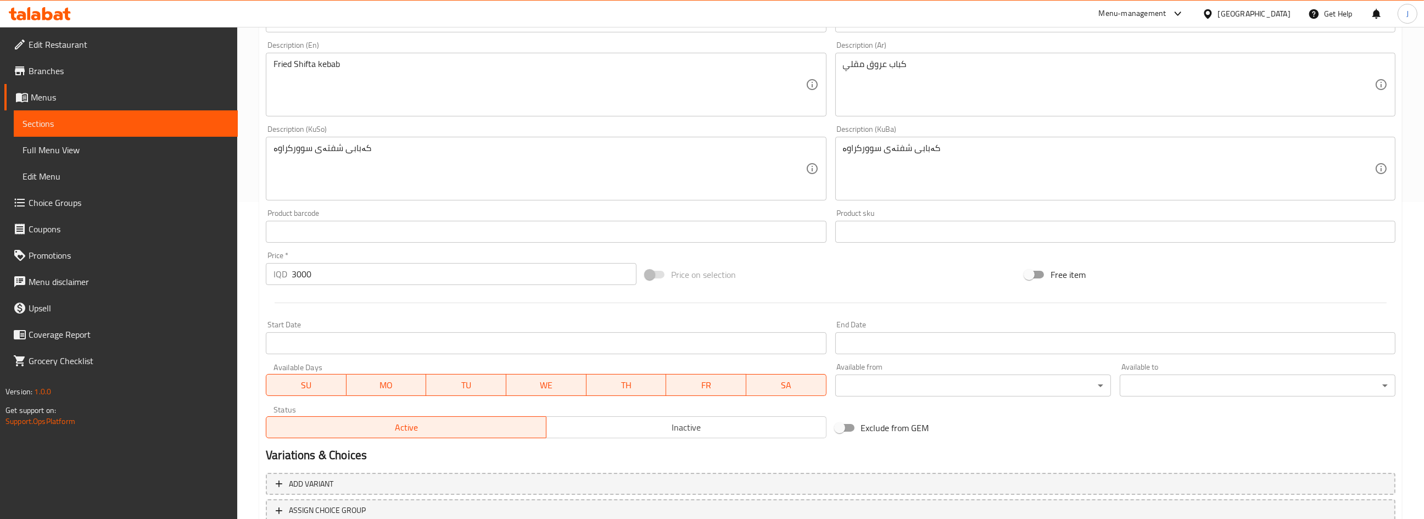
scroll to position [349, 0]
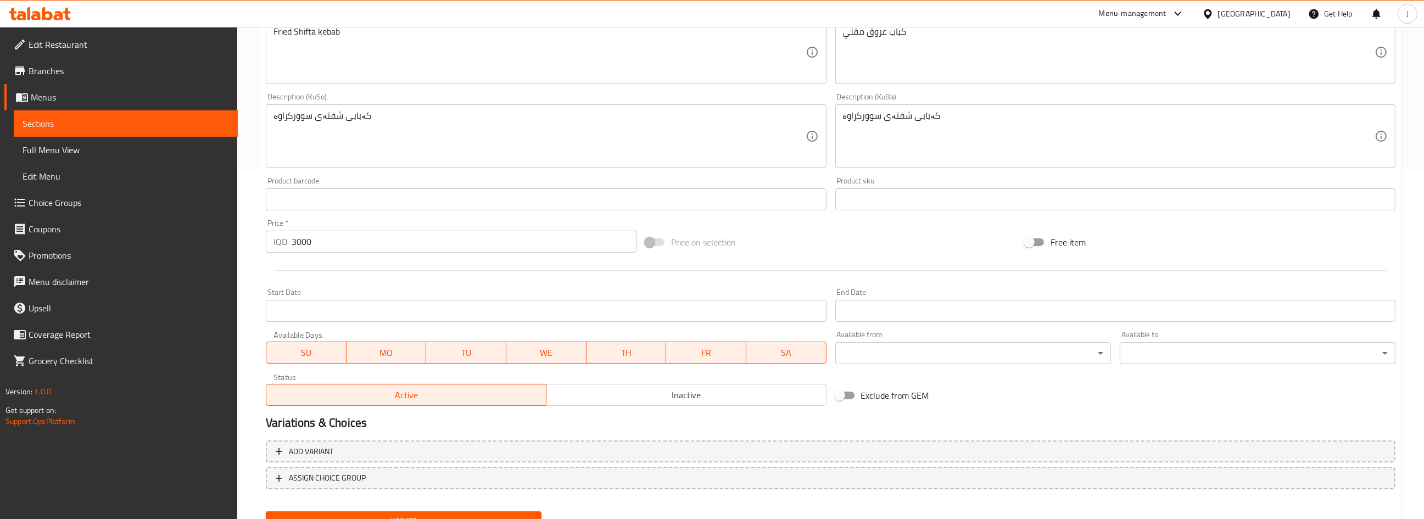
click at [298, 238] on input "3000" at bounding box center [464, 242] width 345 height 22
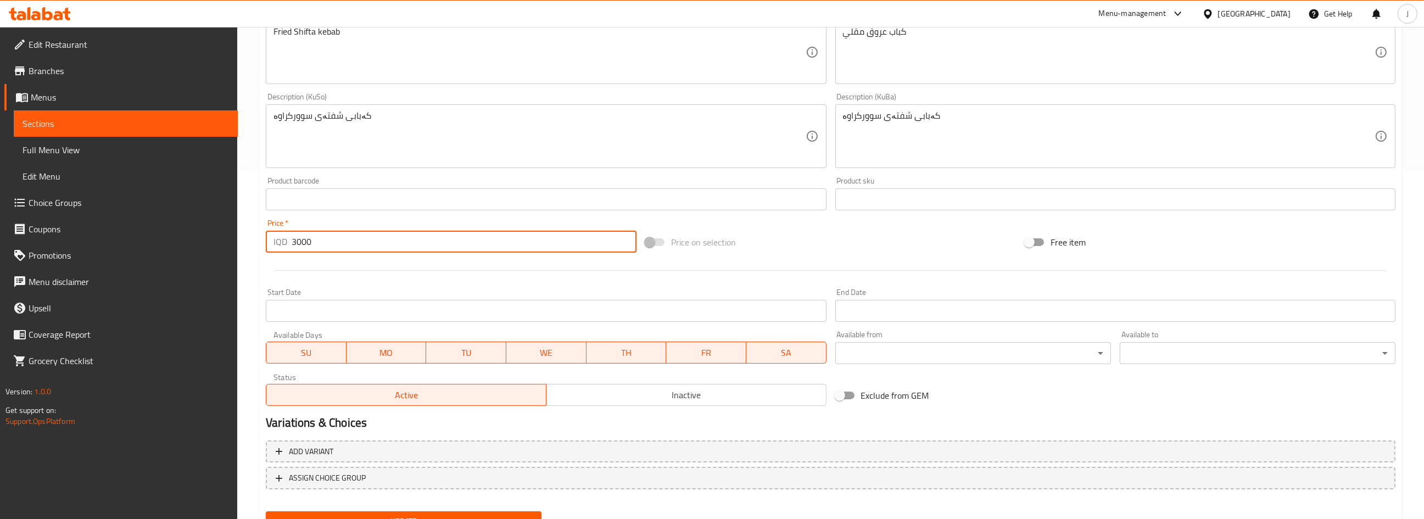
click at [298, 238] on input "3000" at bounding box center [464, 242] width 345 height 22
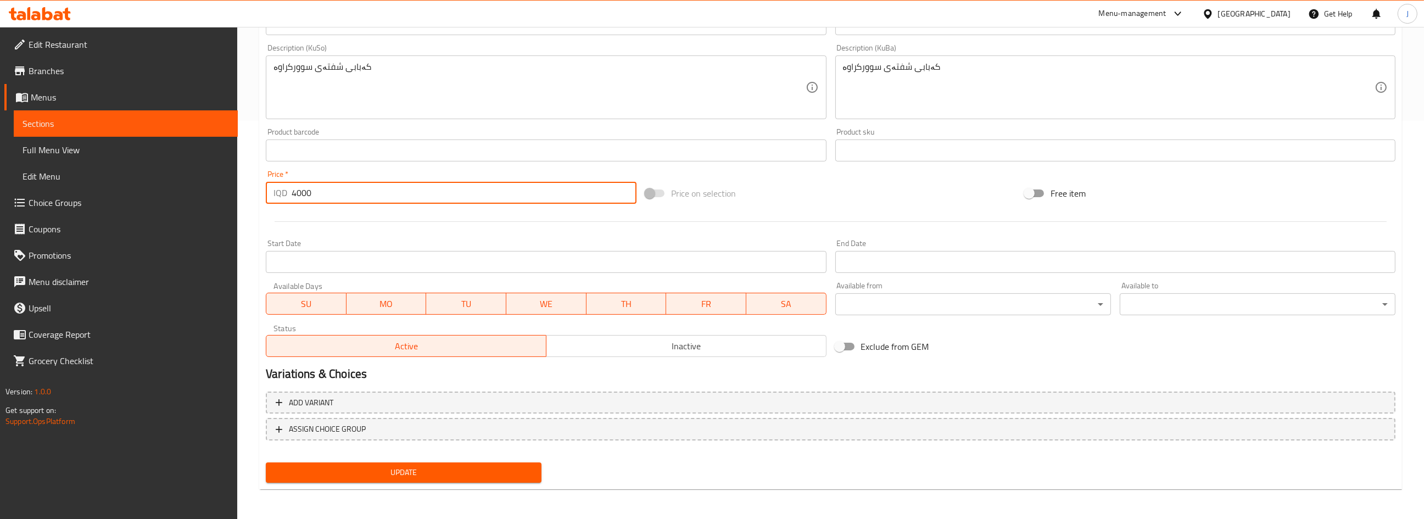
type input "4000"
click at [401, 470] on span "Update" at bounding box center [404, 473] width 258 height 14
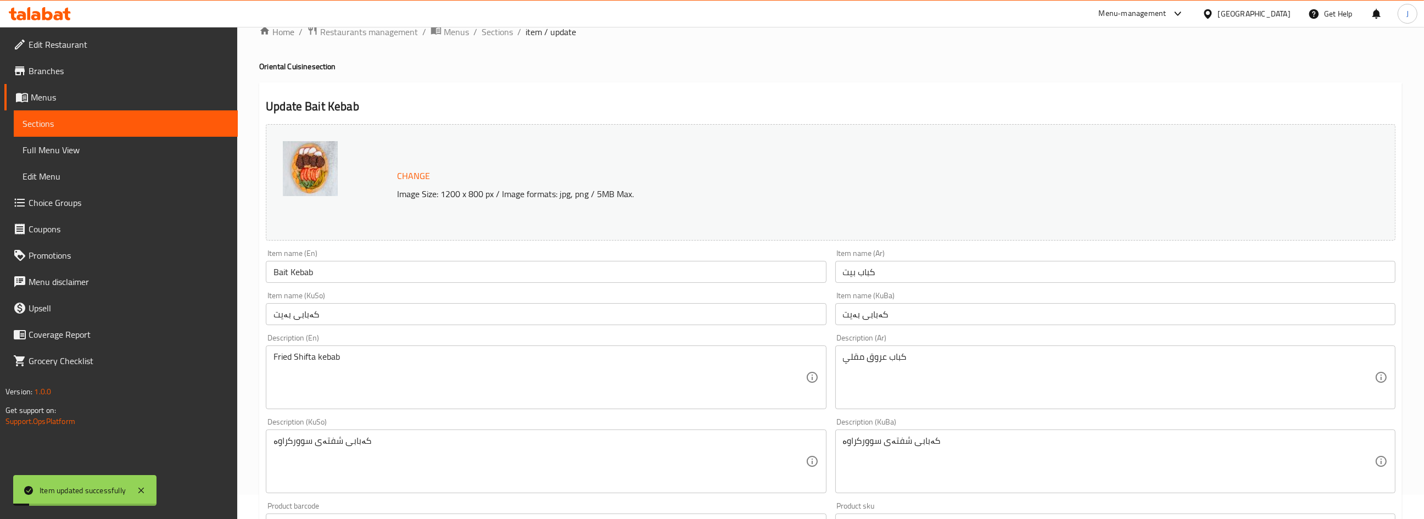
scroll to position [0, 0]
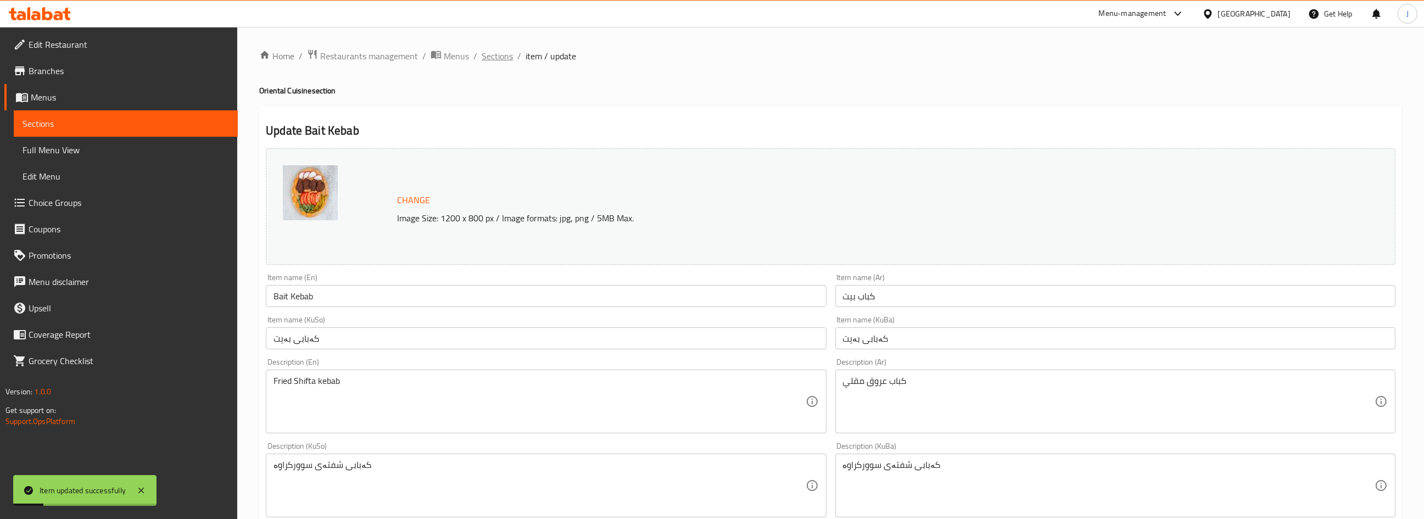
click at [490, 51] on span "Sections" at bounding box center [497, 55] width 31 height 13
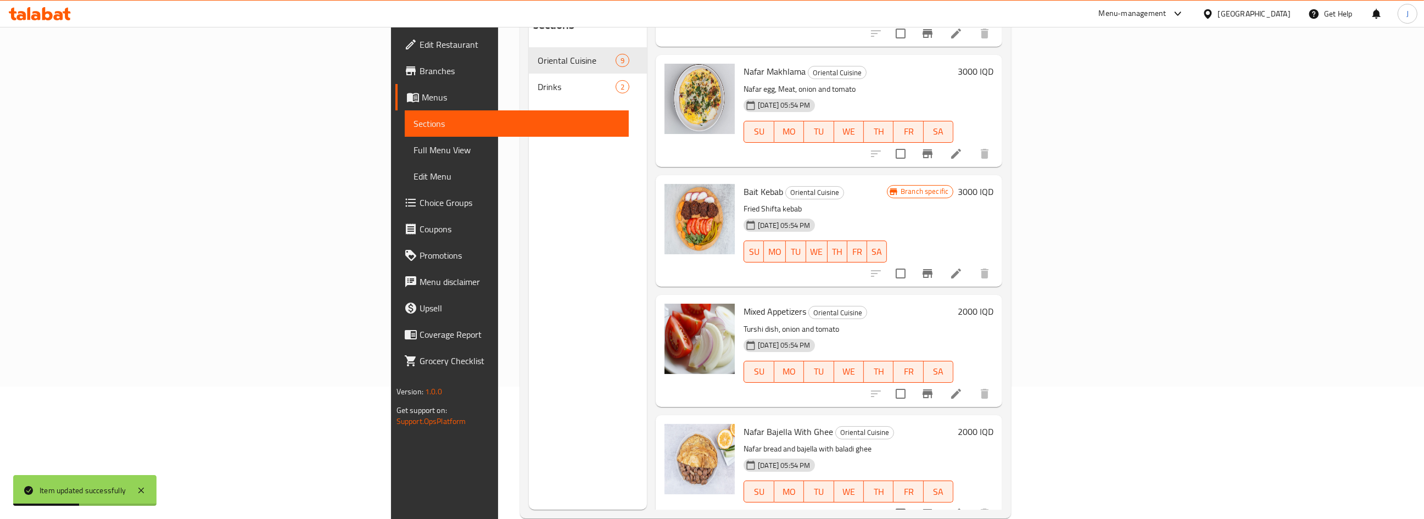
scroll to position [154, 0]
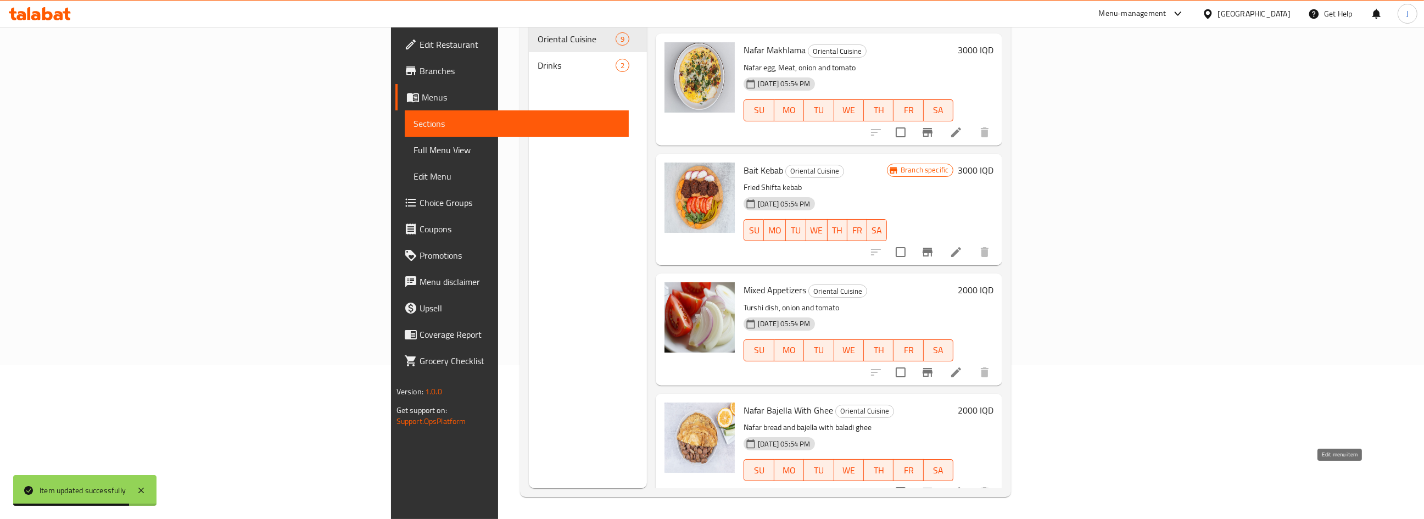
click at [963, 485] on icon at bounding box center [956, 491] width 13 height 13
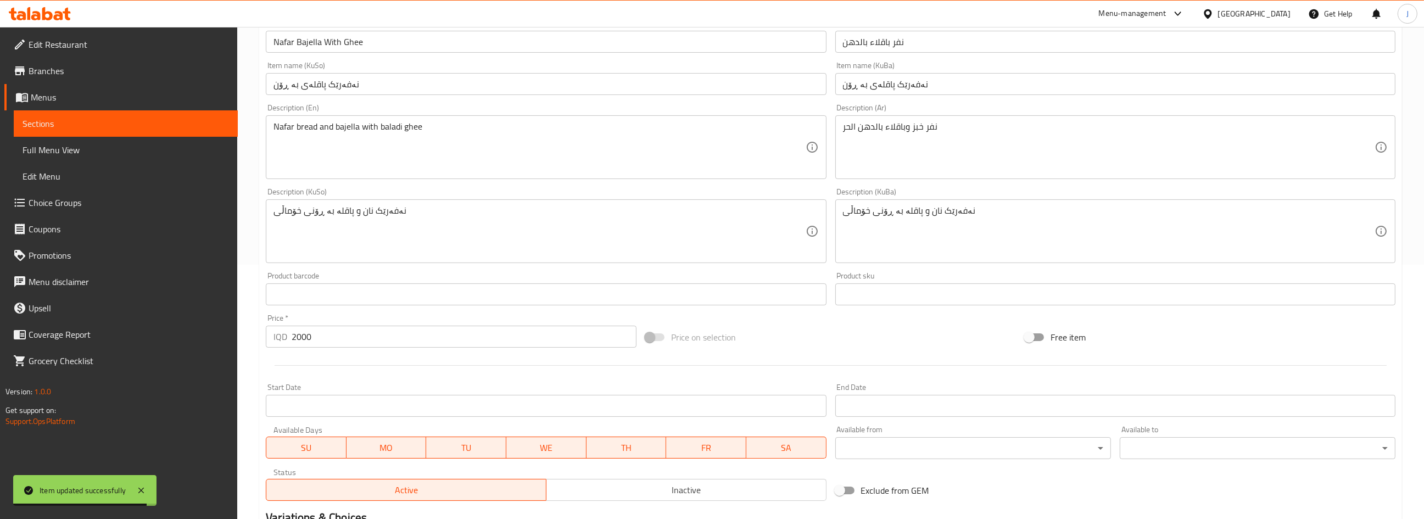
scroll to position [299, 0]
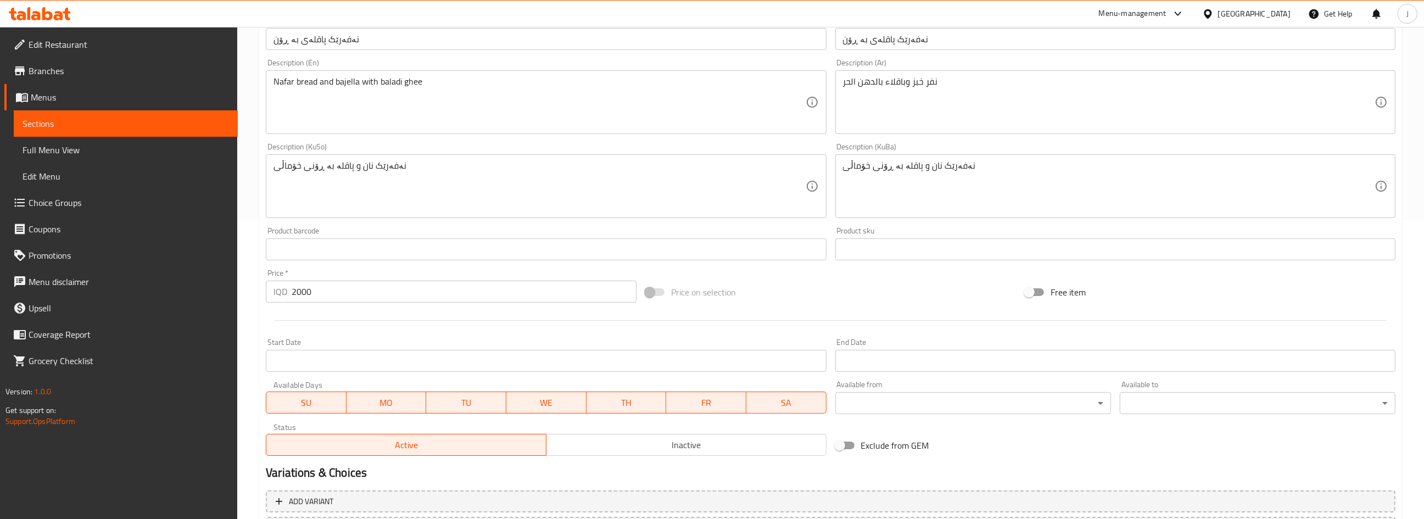
click at [319, 297] on input "2000" at bounding box center [464, 292] width 345 height 22
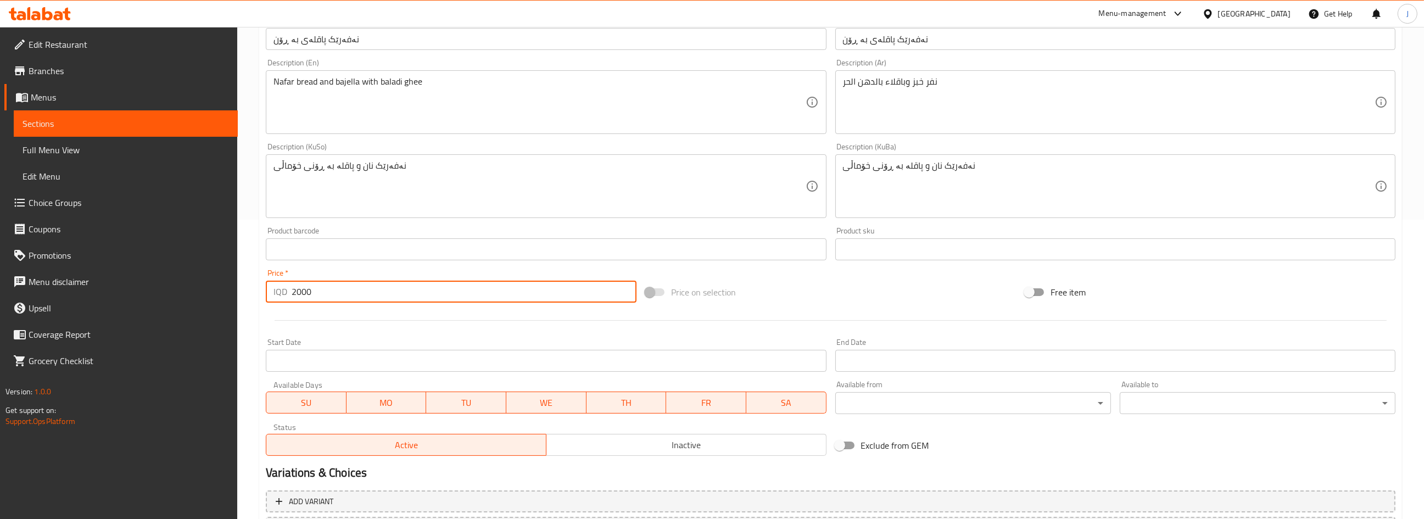
click at [319, 297] on input "2000" at bounding box center [464, 292] width 345 height 22
click at [305, 291] on input "2000" at bounding box center [464, 292] width 345 height 22
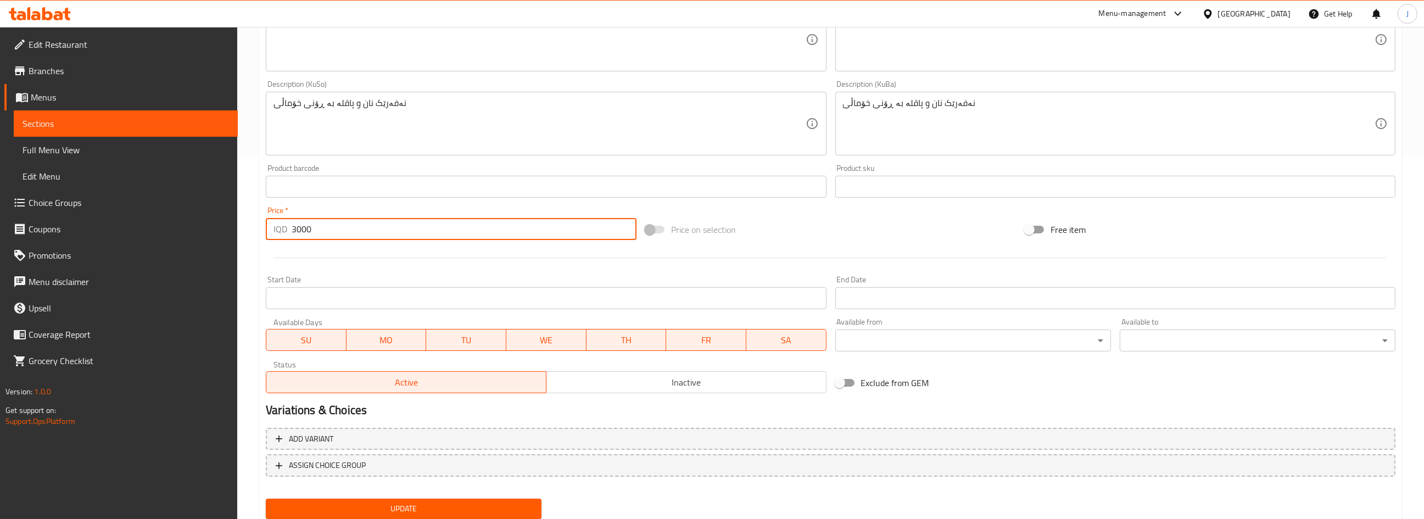
scroll to position [398, 0]
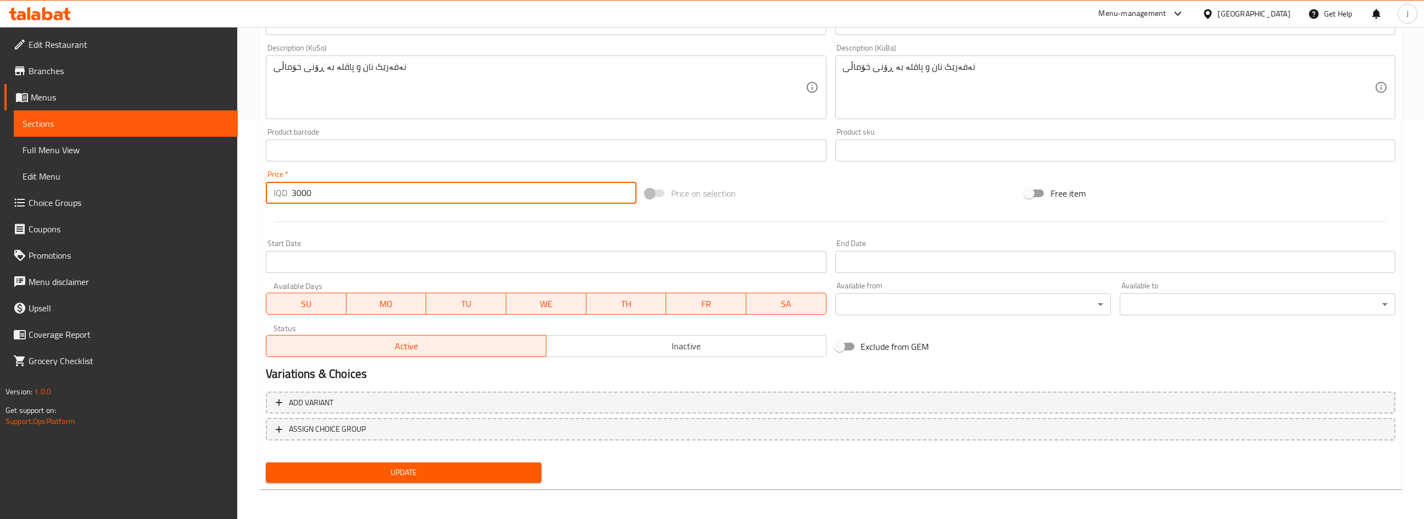
type input "3000"
click at [406, 466] on span "Update" at bounding box center [404, 473] width 258 height 14
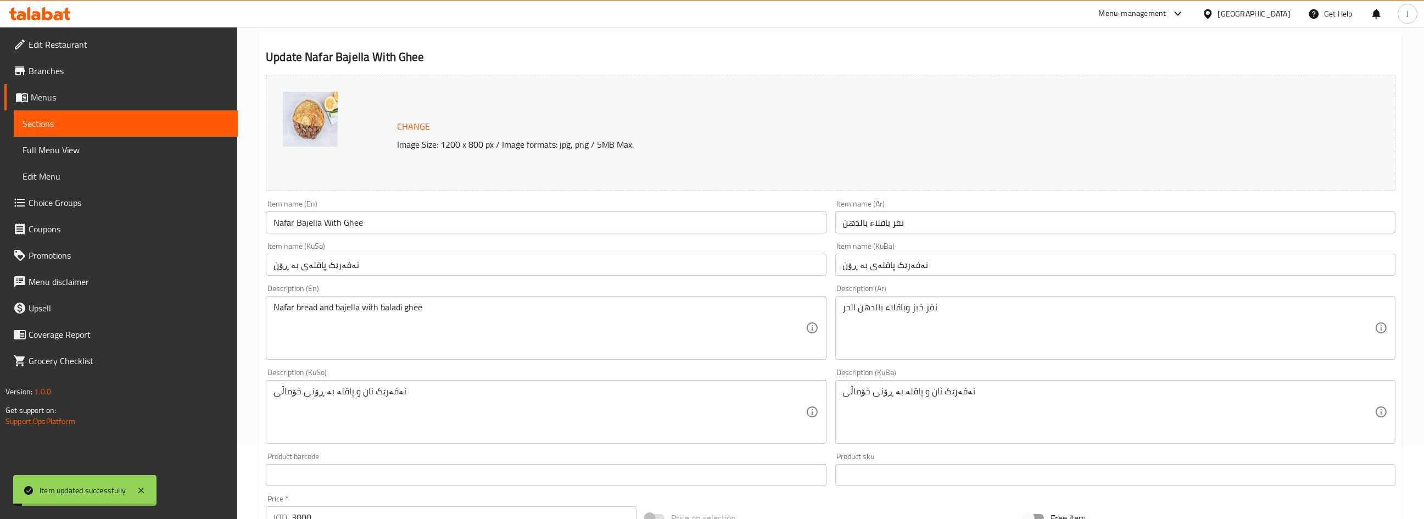
scroll to position [0, 0]
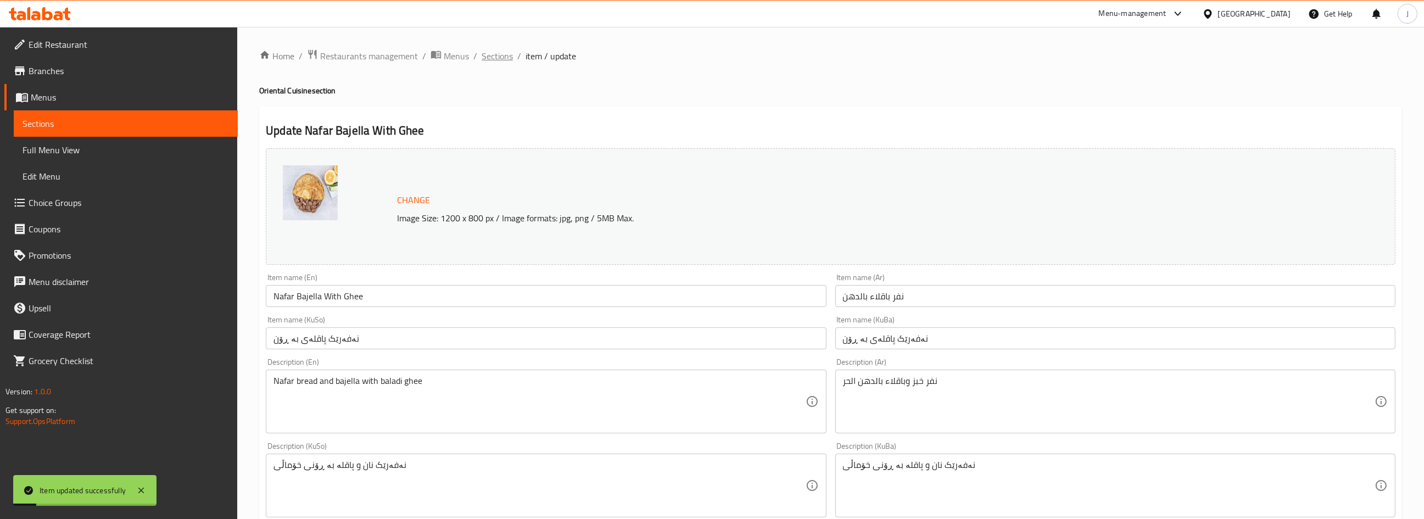
click at [501, 63] on span "Sections" at bounding box center [497, 55] width 31 height 13
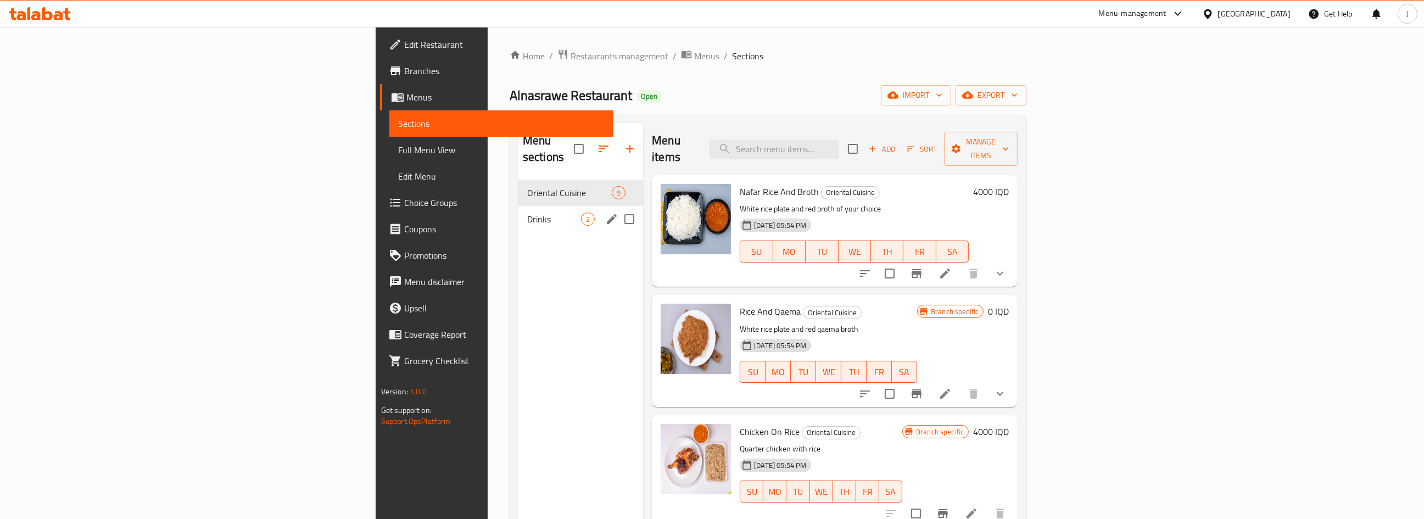
click at [527, 213] on span "Drinks" at bounding box center [554, 219] width 54 height 13
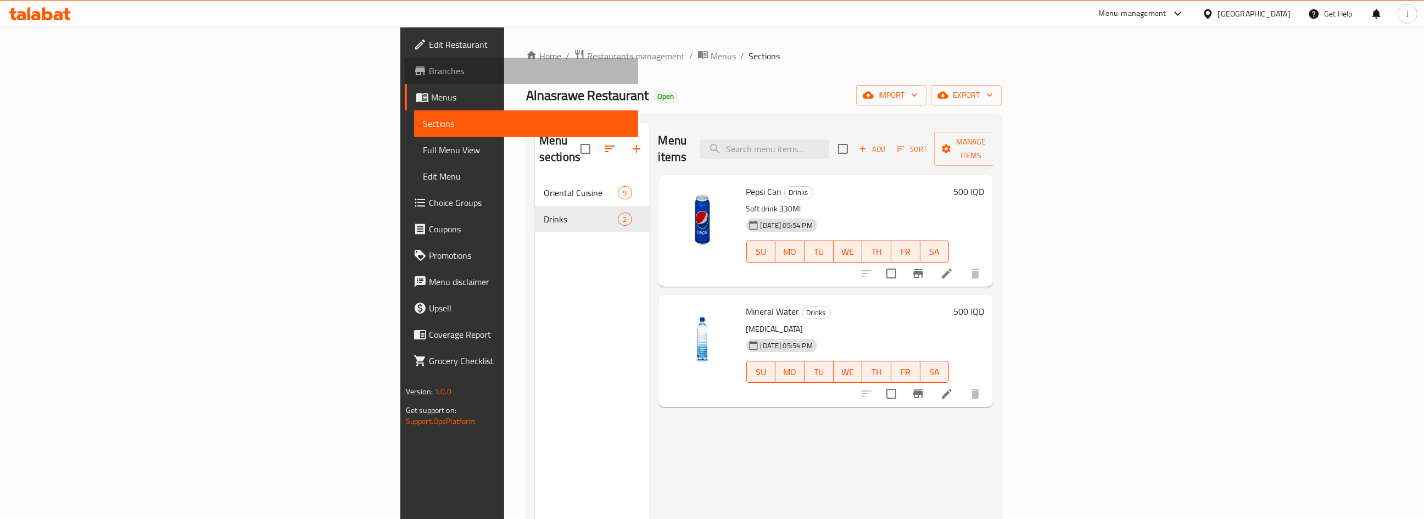
click at [429, 66] on span "Branches" at bounding box center [529, 70] width 200 height 13
